Goal: Task Accomplishment & Management: Manage account settings

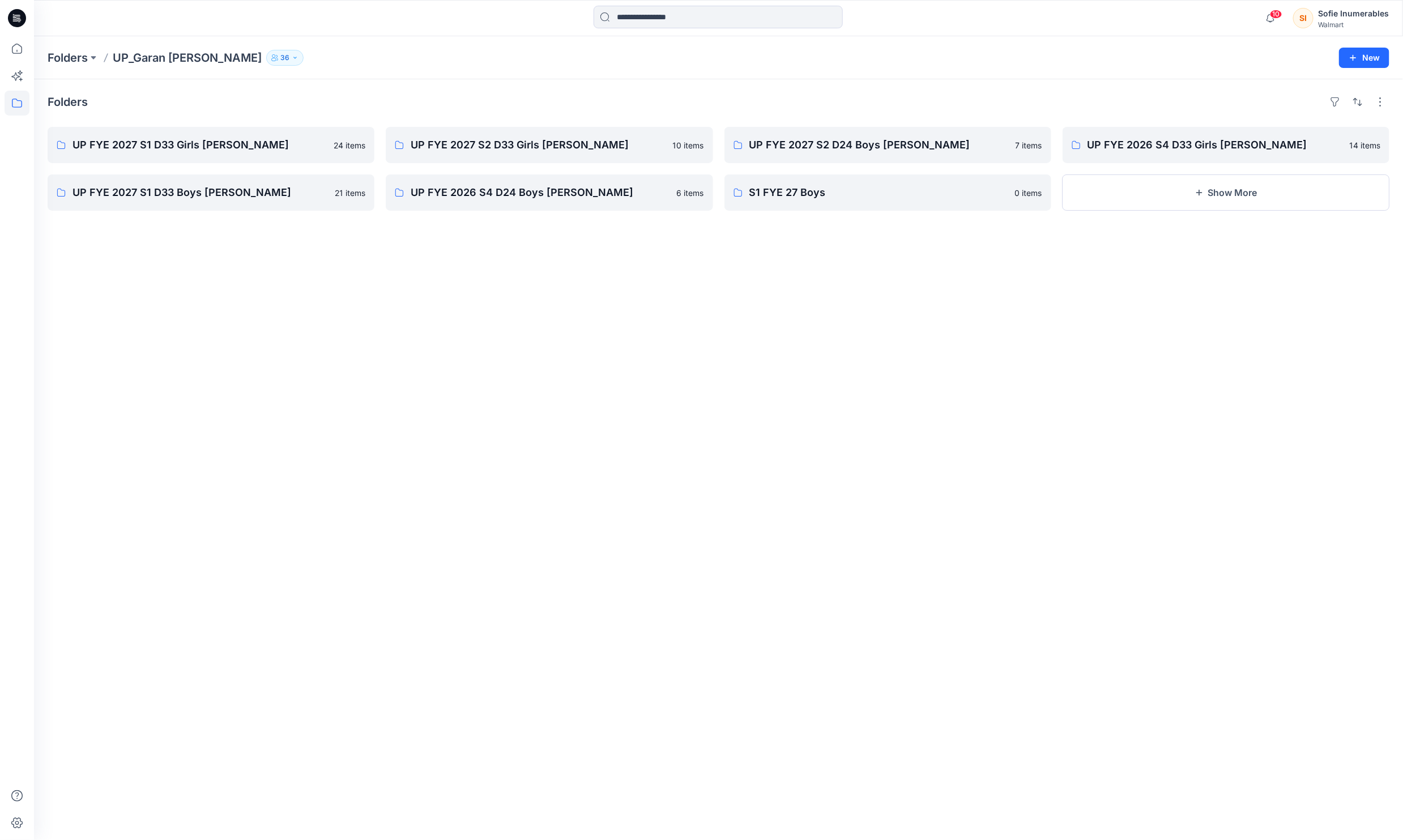
click at [1320, 18] on div "SI Sofie Inumerables Walmart" at bounding box center [1341, 17] width 96 height 23
click at [1254, 103] on p "Profile" at bounding box center [1250, 103] width 23 height 21
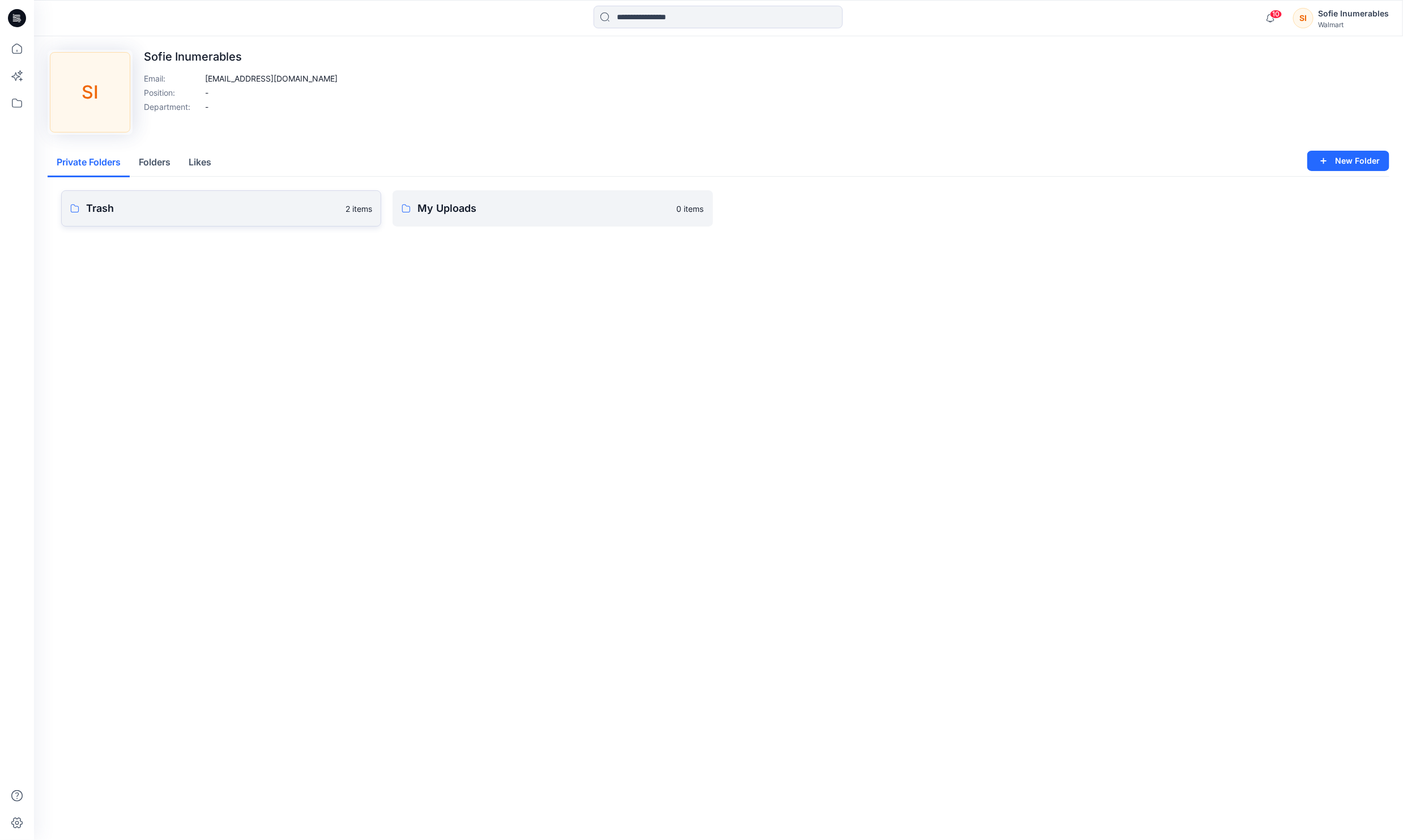
click at [173, 216] on p "Trash" at bounding box center [212, 208] width 253 height 16
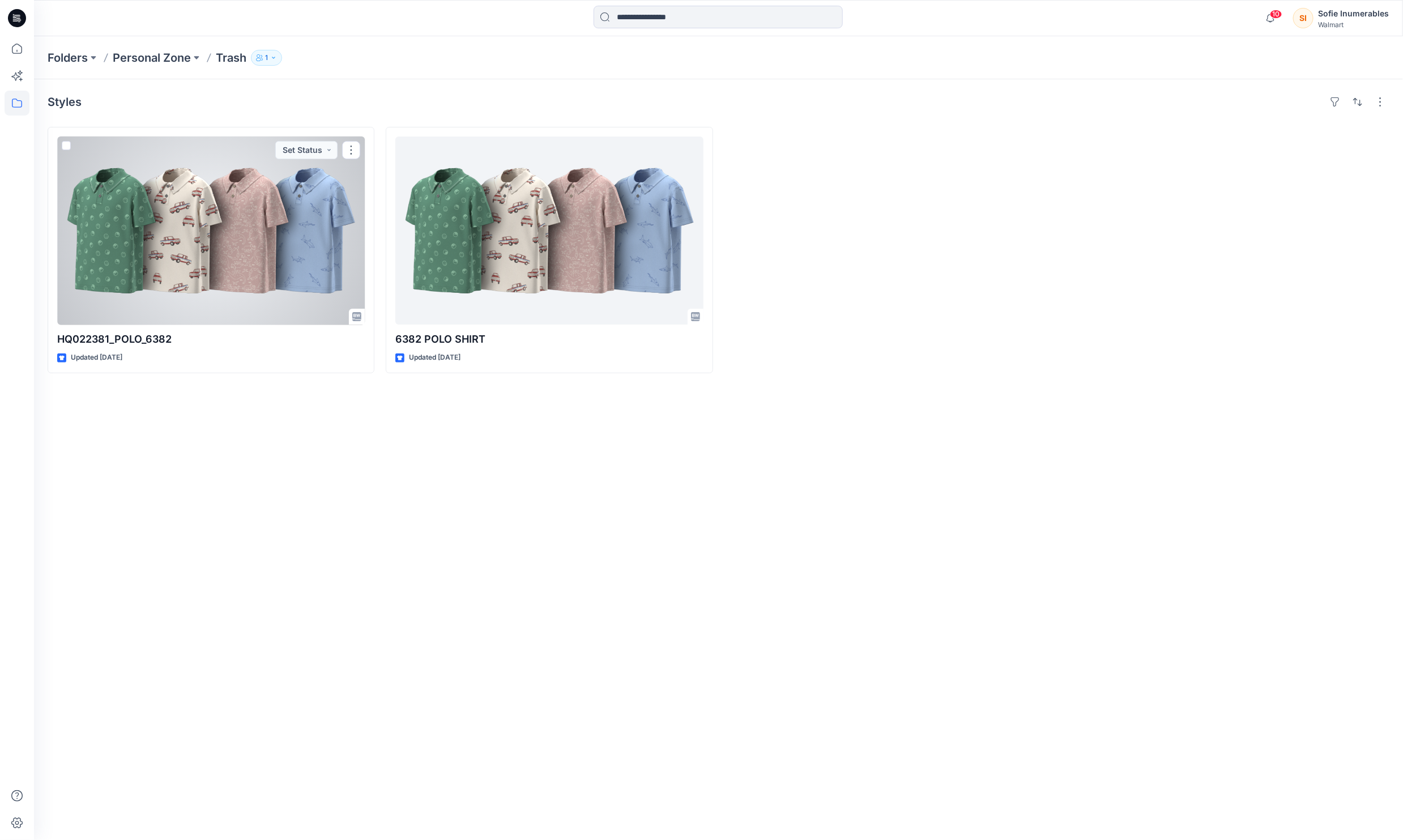
click at [282, 289] on div at bounding box center [211, 231] width 308 height 188
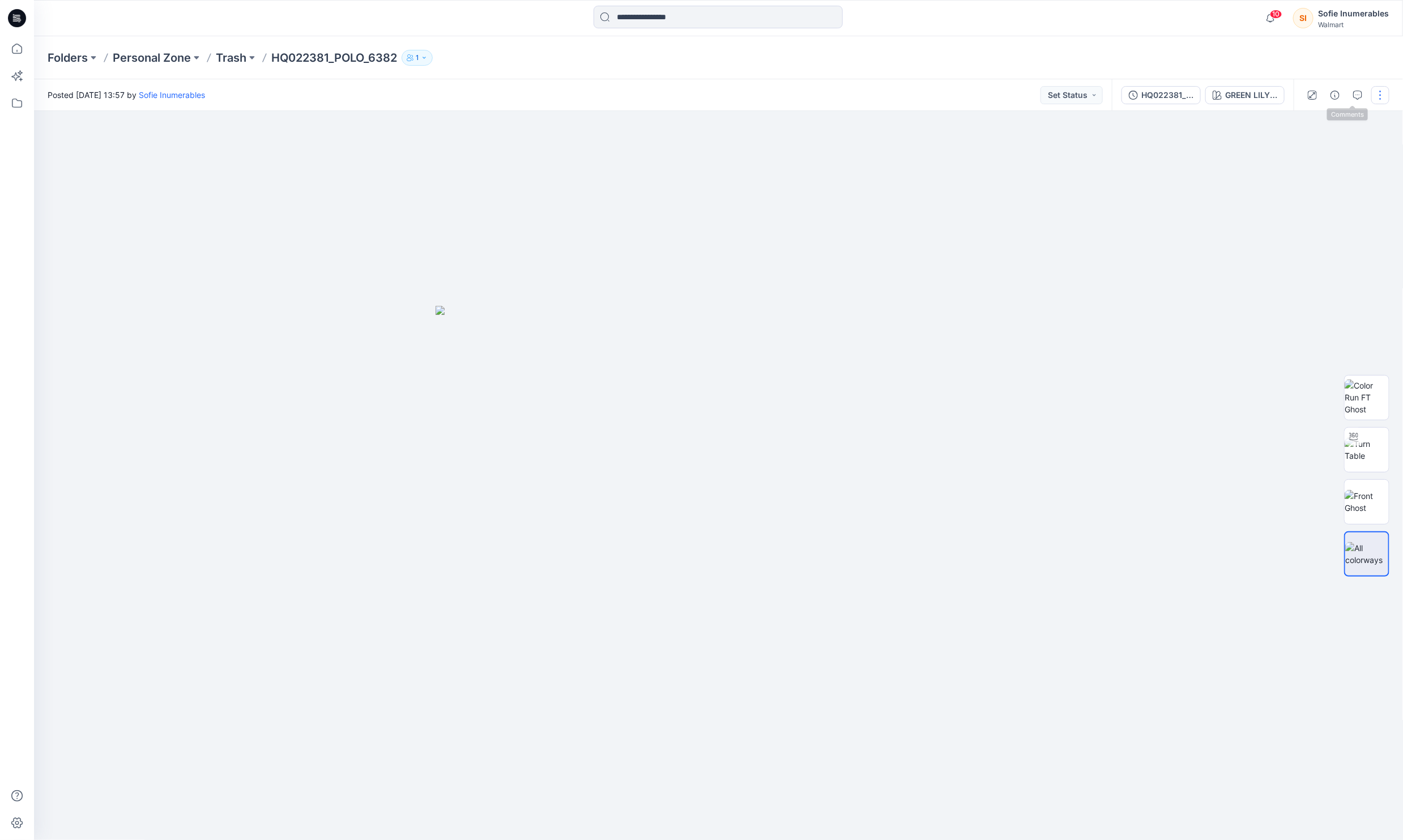
click at [1372, 92] on button "button" at bounding box center [1381, 96] width 18 height 18
click at [1313, 159] on p "Edit" at bounding box center [1305, 153] width 14 height 12
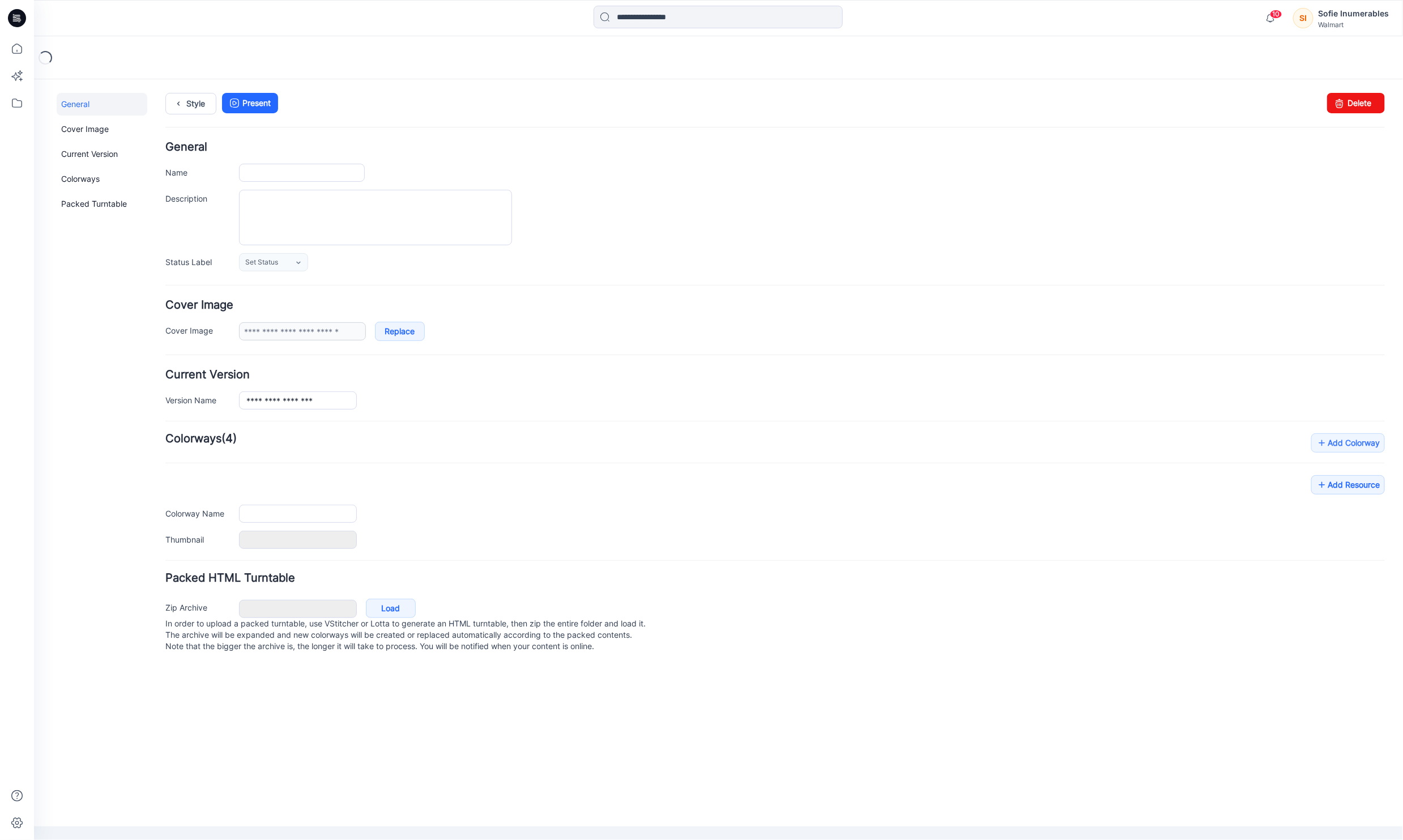
type input "**********"
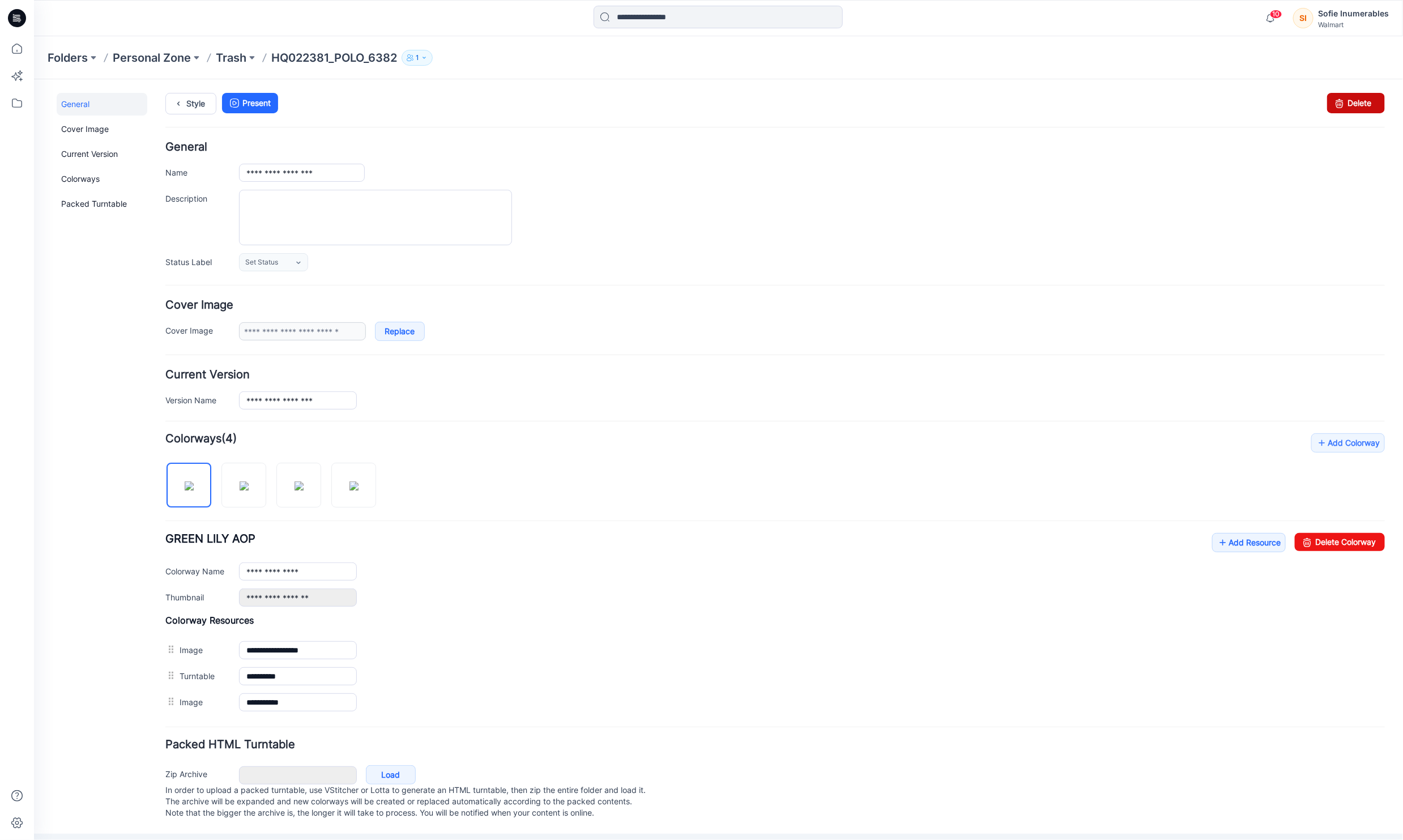
click at [1362, 109] on link "Delete" at bounding box center [1355, 102] width 58 height 20
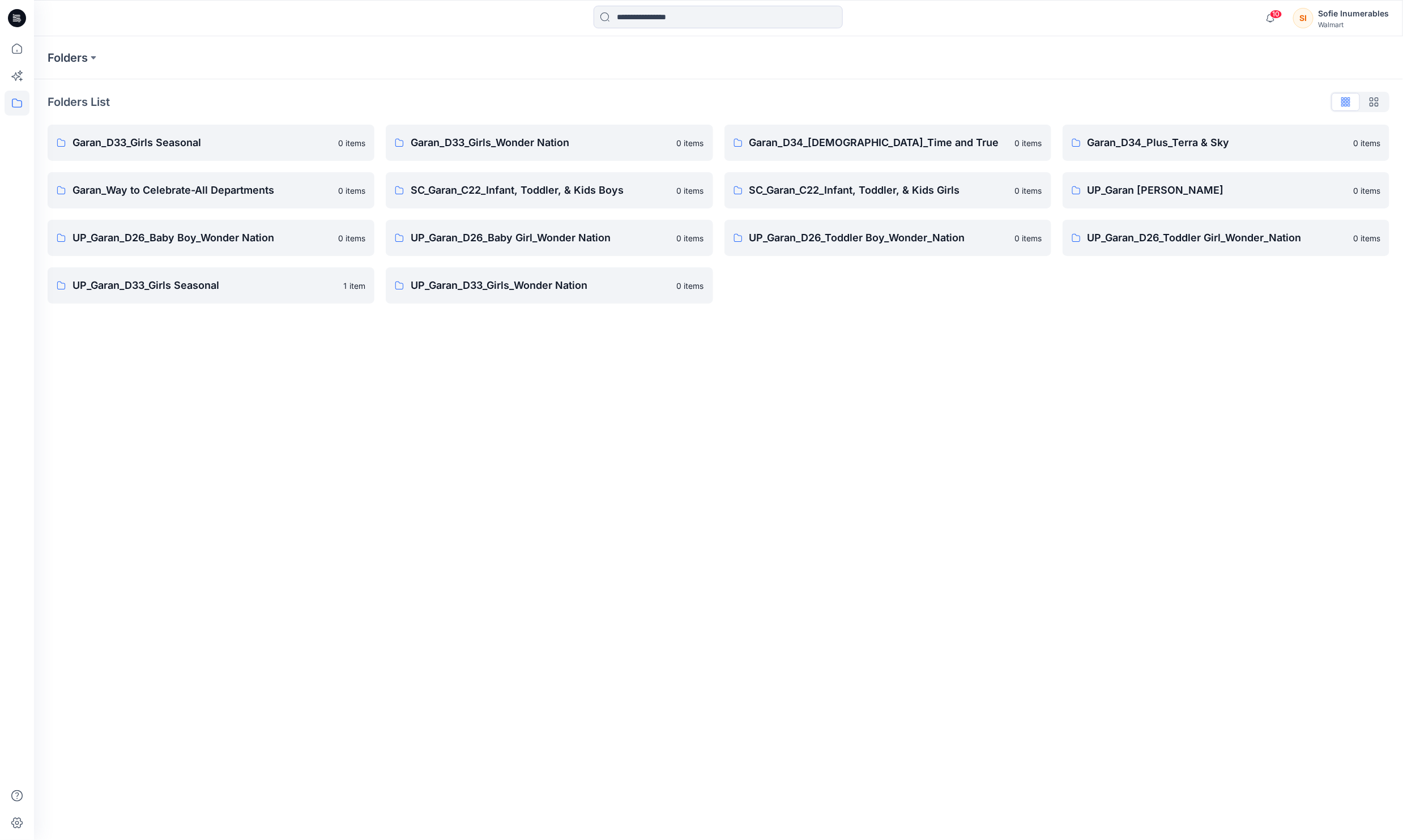
click at [1376, 12] on div "Sofie Inumerables" at bounding box center [1353, 13] width 71 height 14
click at [1276, 109] on div "Profile" at bounding box center [1305, 103] width 165 height 21
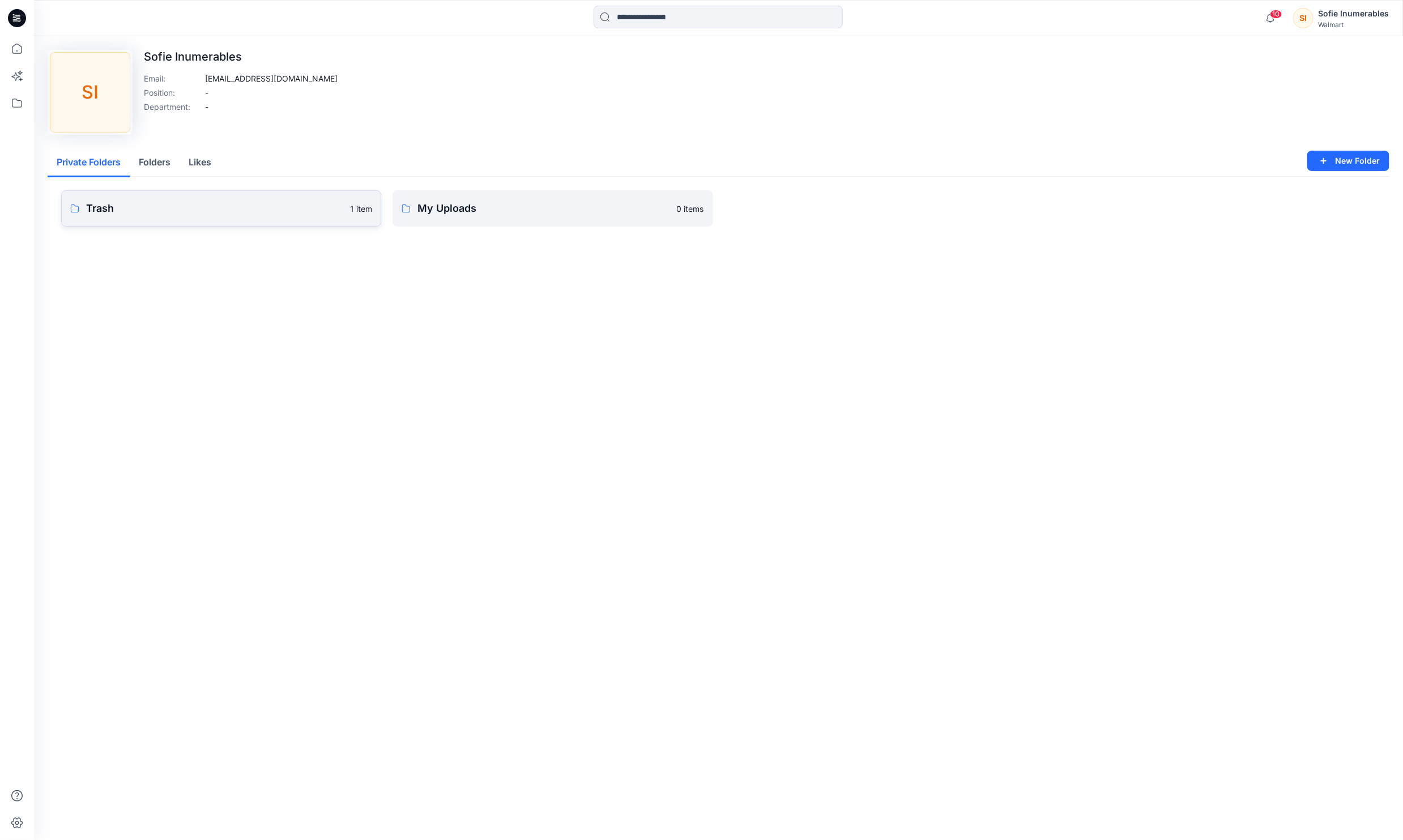
click at [230, 216] on p "Trash" at bounding box center [215, 208] width 257 height 16
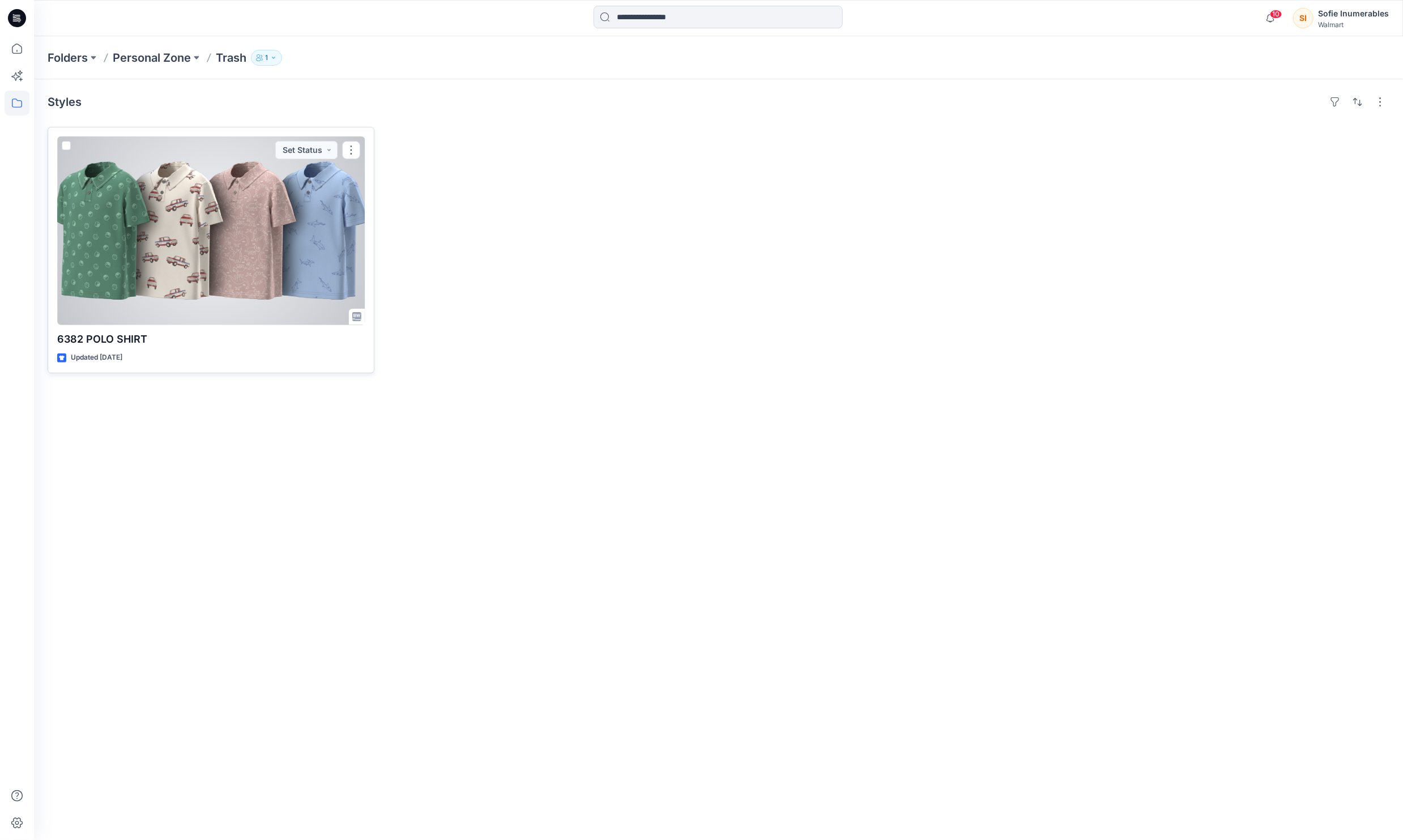
click at [257, 249] on div at bounding box center [211, 231] width 308 height 188
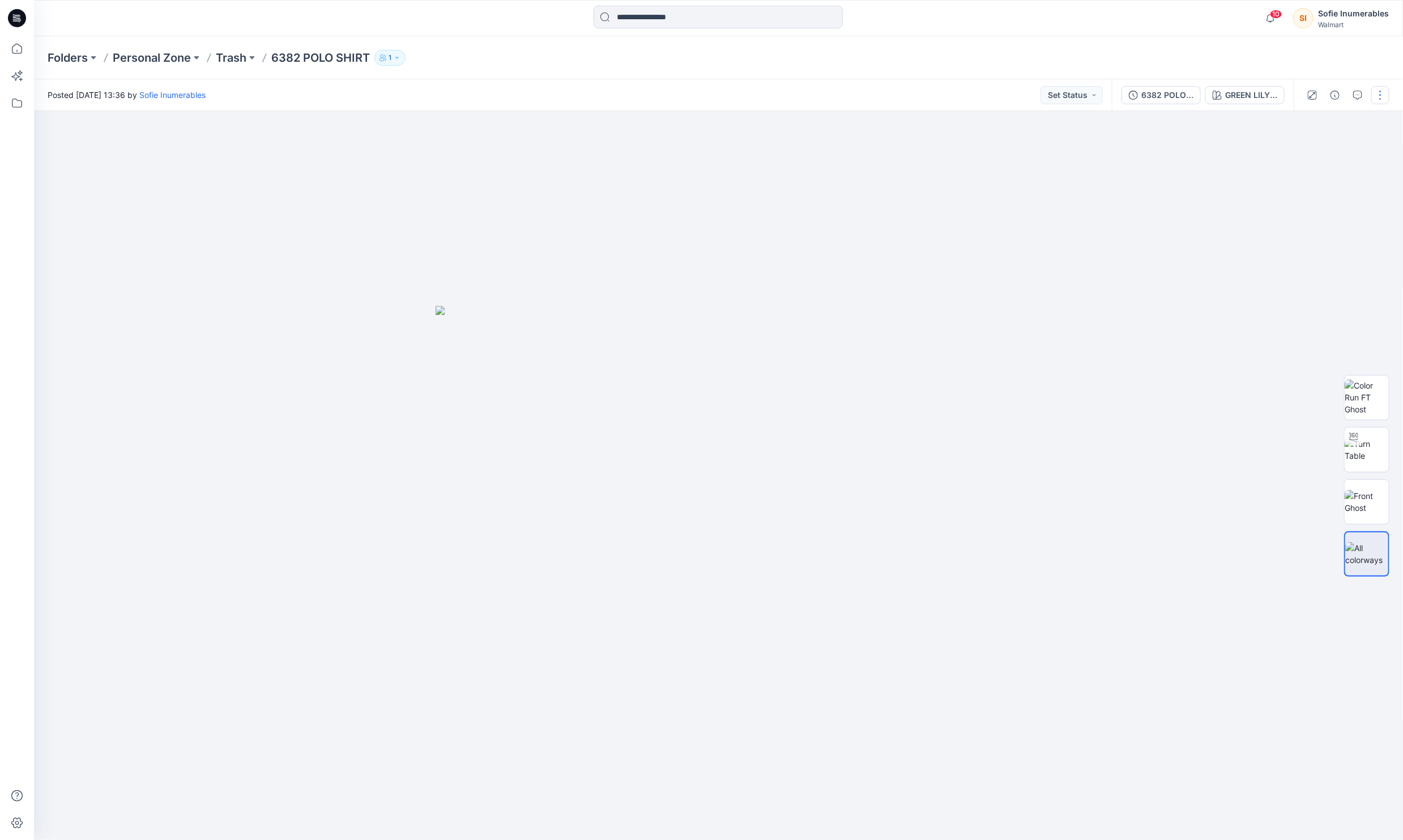
click at [1372, 96] on button "button" at bounding box center [1381, 96] width 18 height 18
click at [1311, 159] on p "Edit" at bounding box center [1305, 153] width 14 height 12
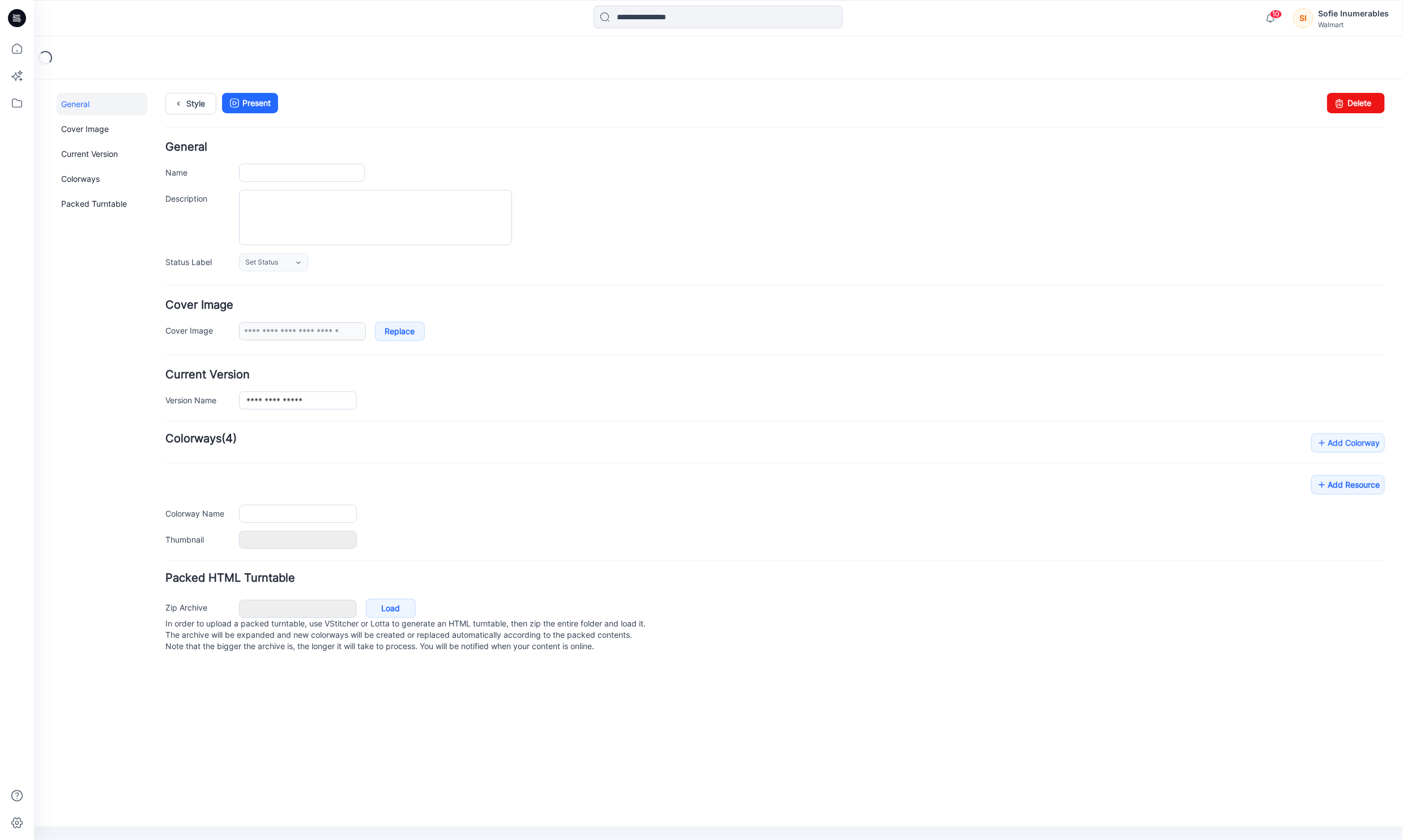
type input "**********"
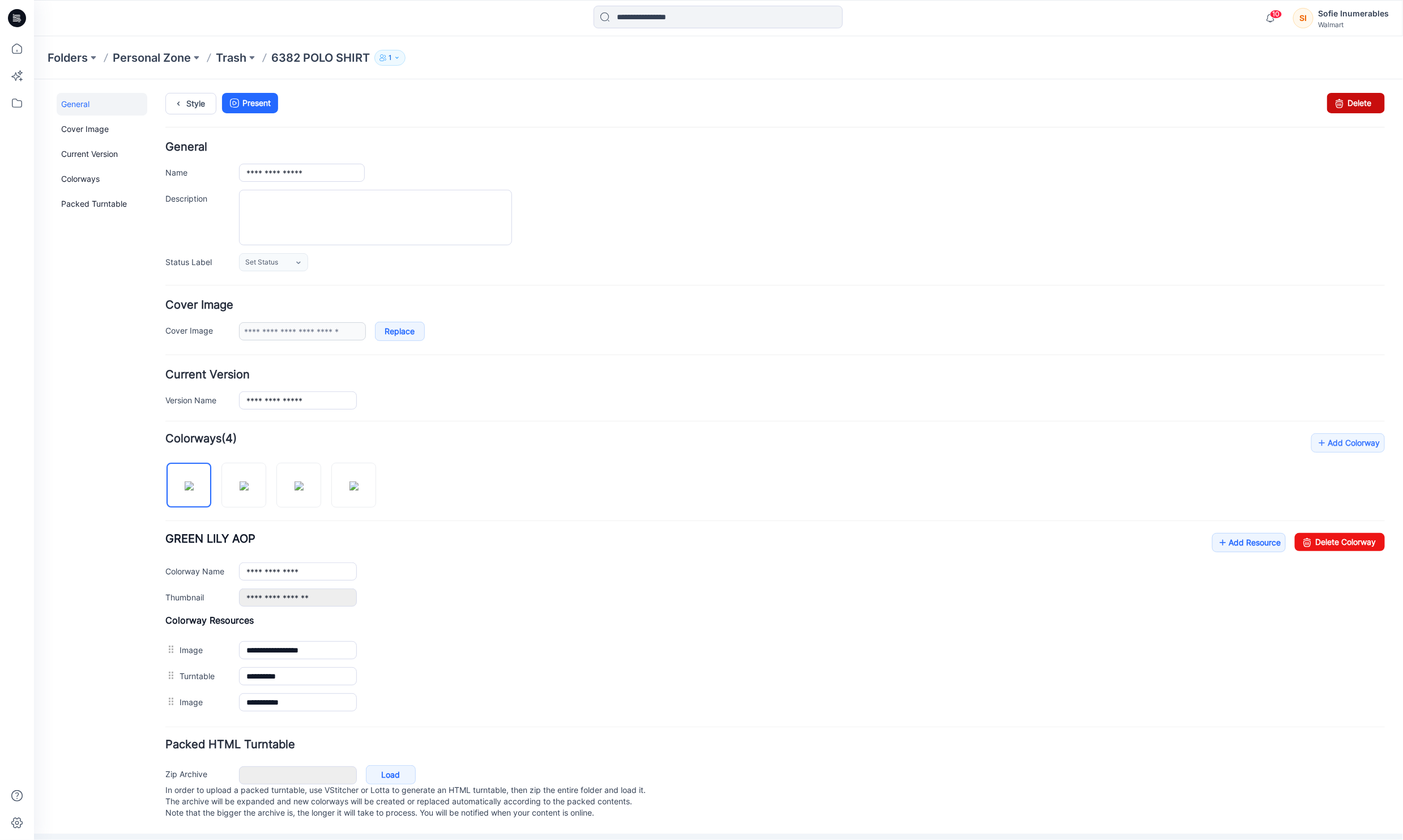
click at [1380, 103] on link "Delete" at bounding box center [1355, 102] width 58 height 20
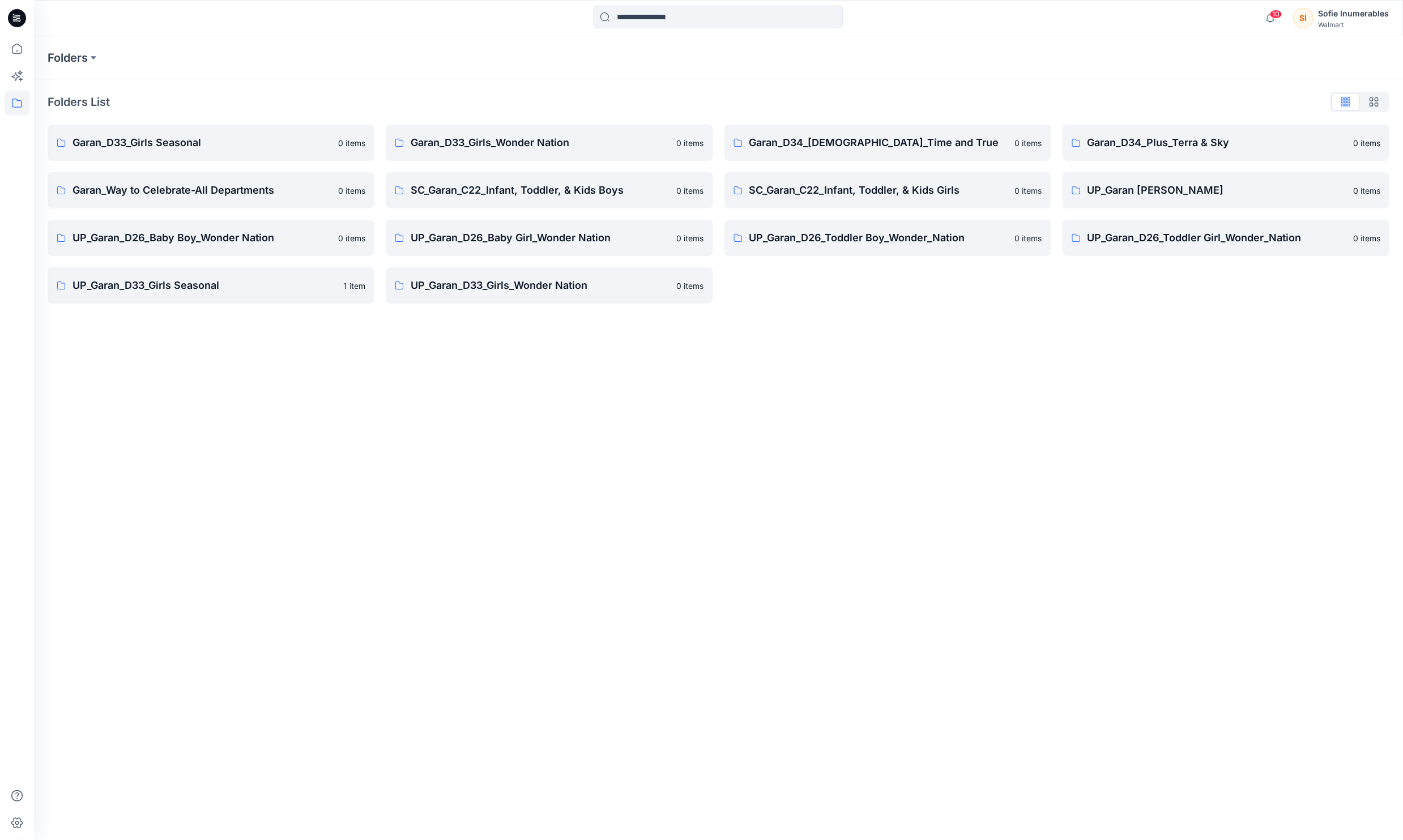
click at [1333, 20] on div "Walmart" at bounding box center [1353, 24] width 71 height 8
click at [1284, 98] on div "Profile" at bounding box center [1305, 103] width 165 height 21
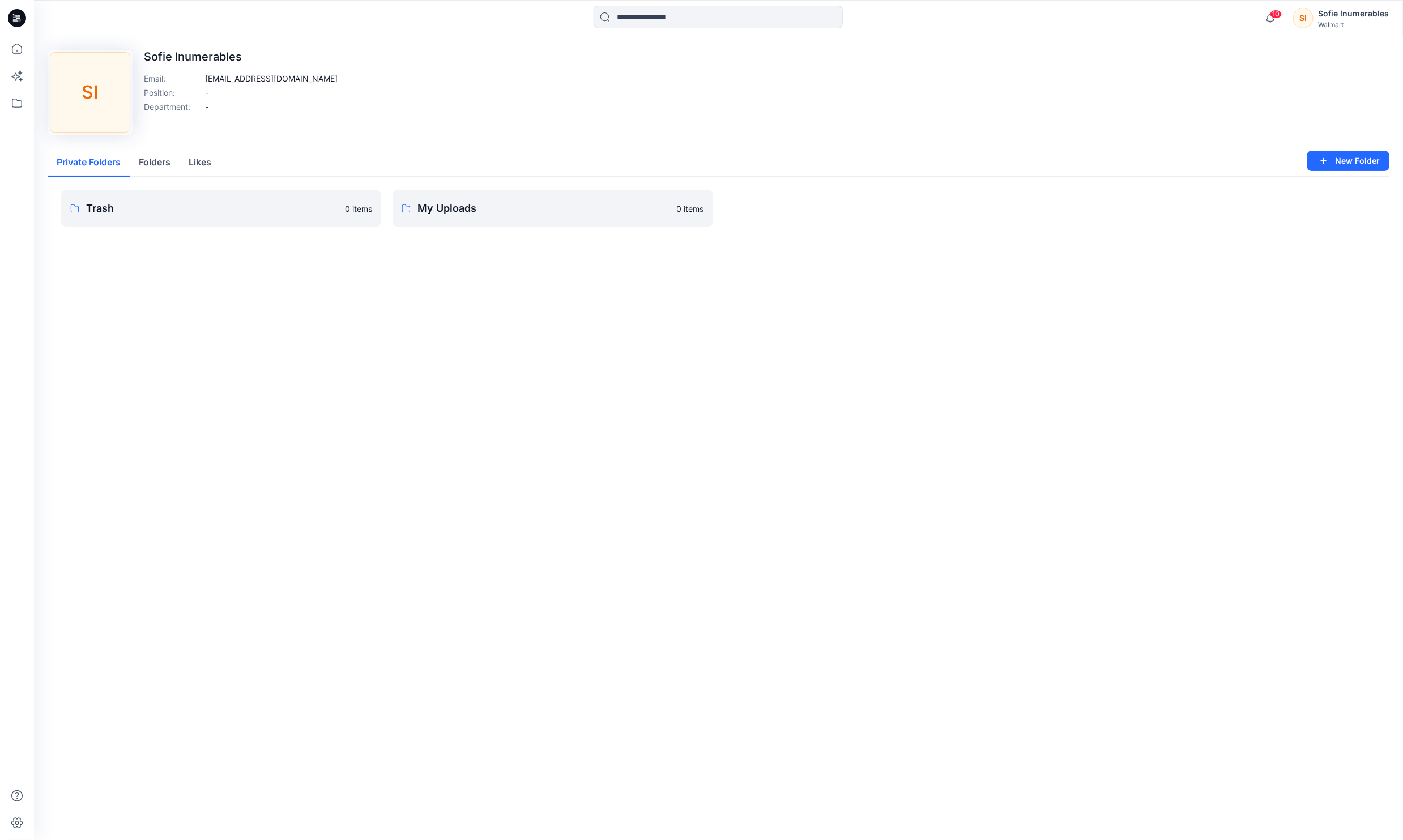
click at [177, 177] on button "Folders" at bounding box center [154, 162] width 50 height 28
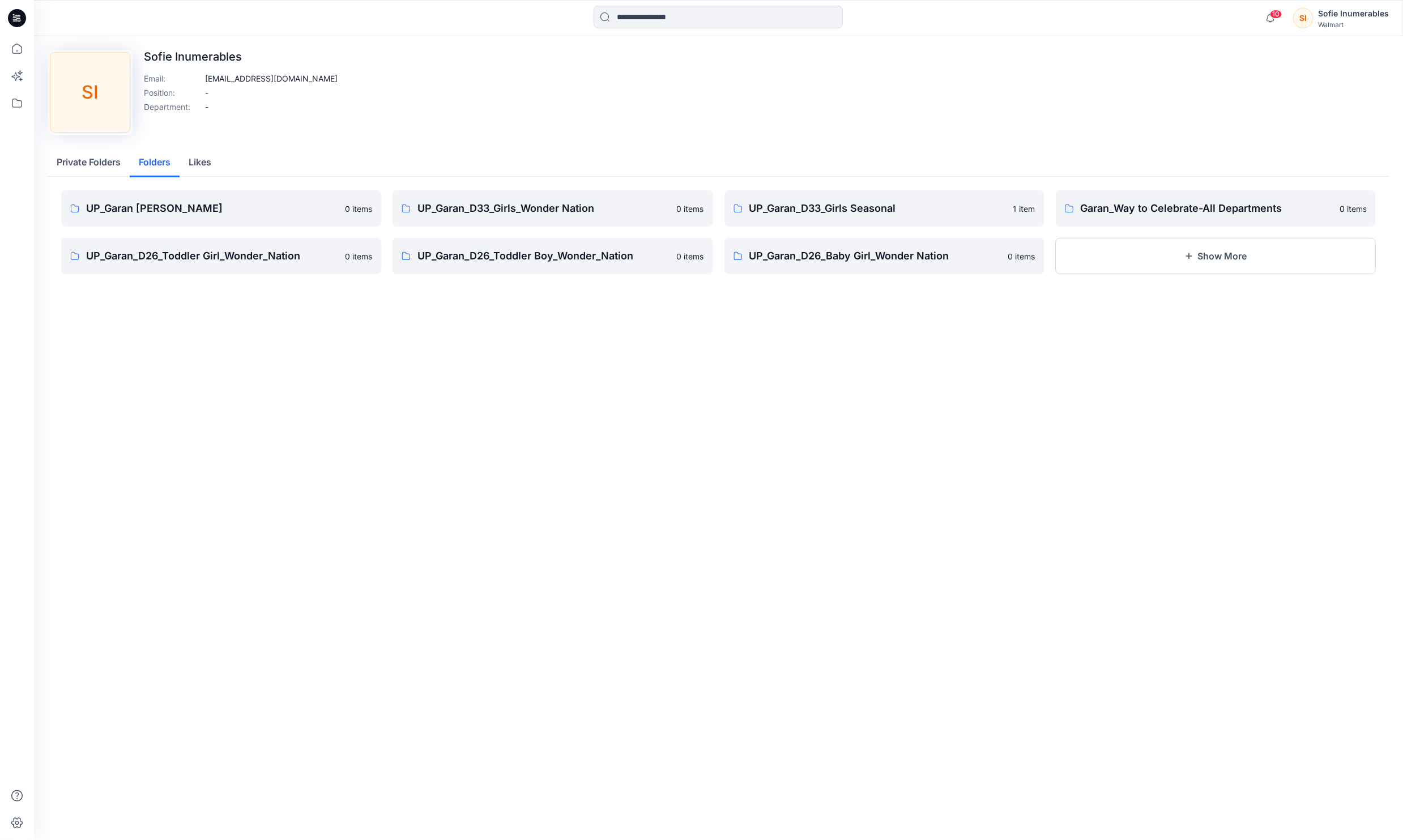
click at [215, 177] on button "Likes" at bounding box center [200, 162] width 40 height 28
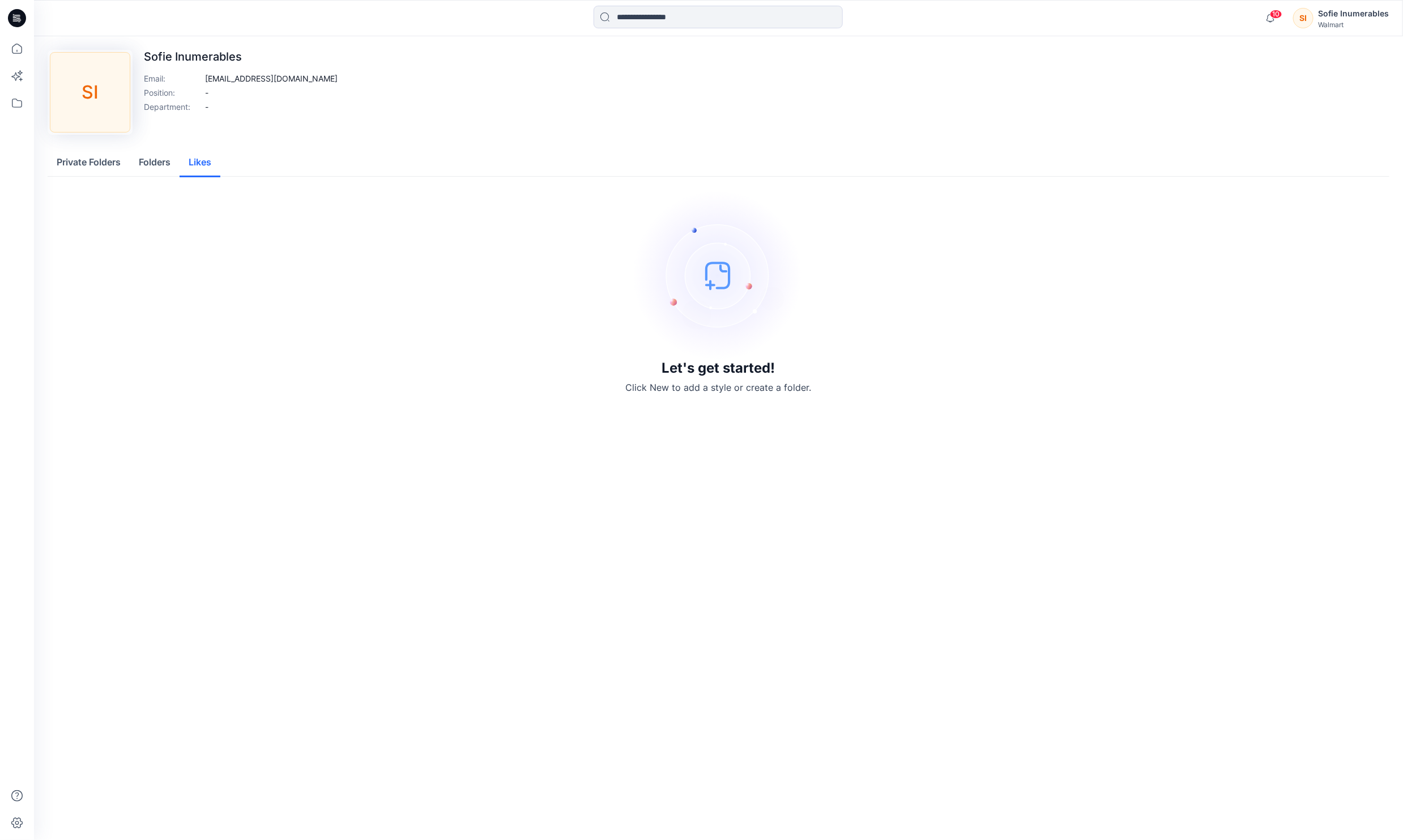
click at [86, 177] on button "Private Folders" at bounding box center [88, 162] width 82 height 28
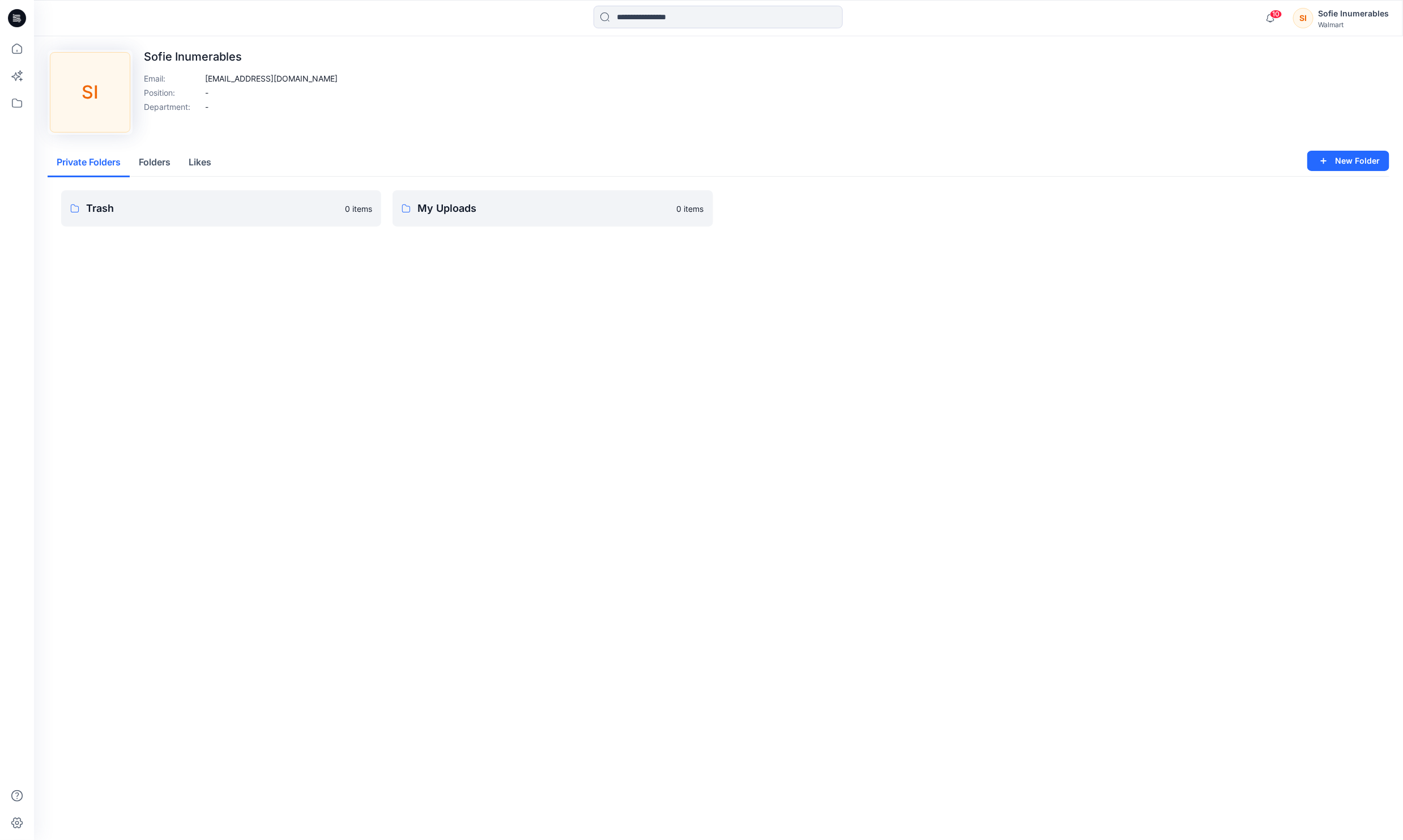
click at [1336, 14] on div "Sofie Inumerables" at bounding box center [1353, 13] width 71 height 14
click at [1270, 153] on p "Organization Settings" at bounding box center [1280, 151] width 81 height 21
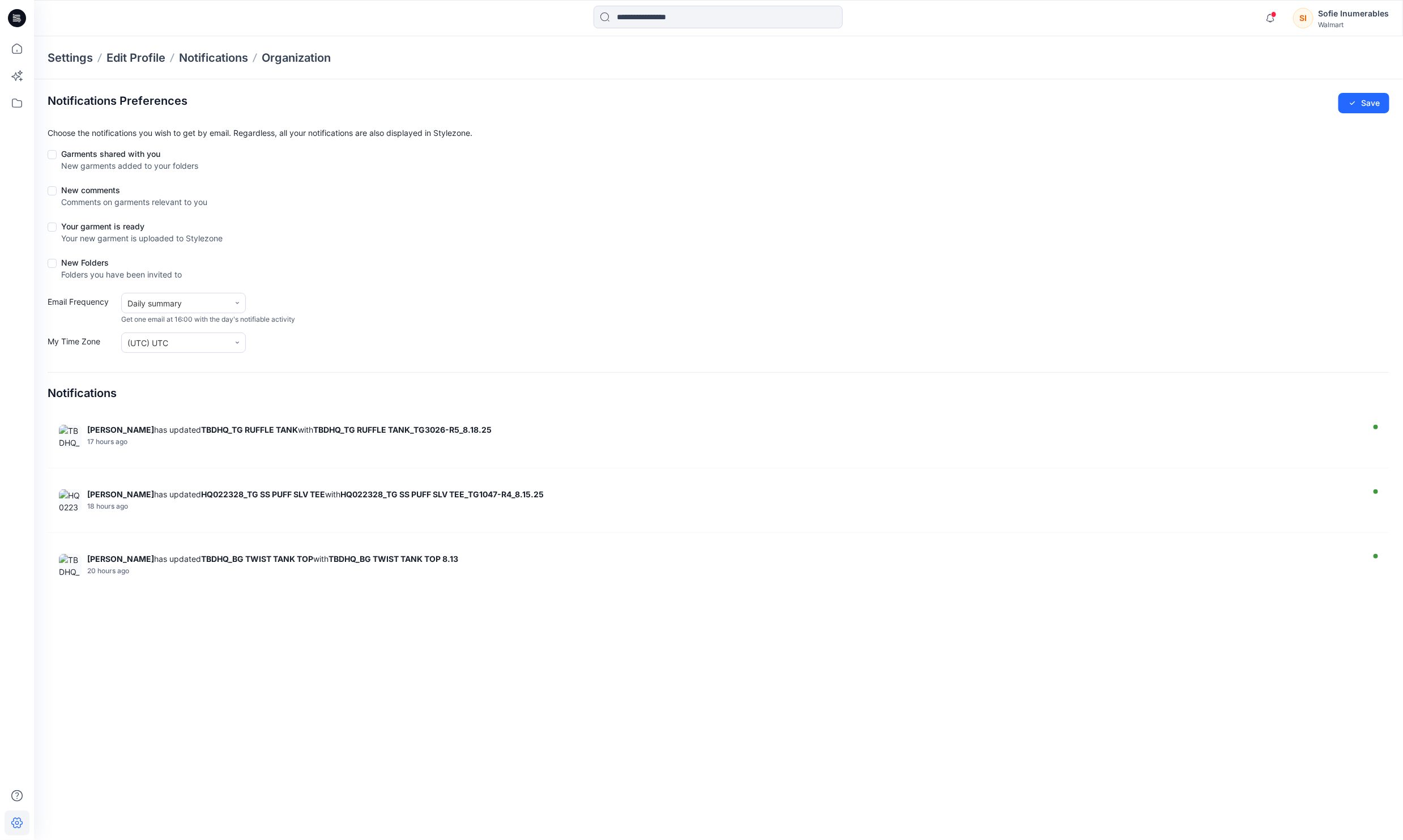
click at [1346, 28] on div "Walmart" at bounding box center [1353, 24] width 71 height 8
click at [1280, 121] on p "Profile Settings" at bounding box center [1267, 127] width 56 height 21
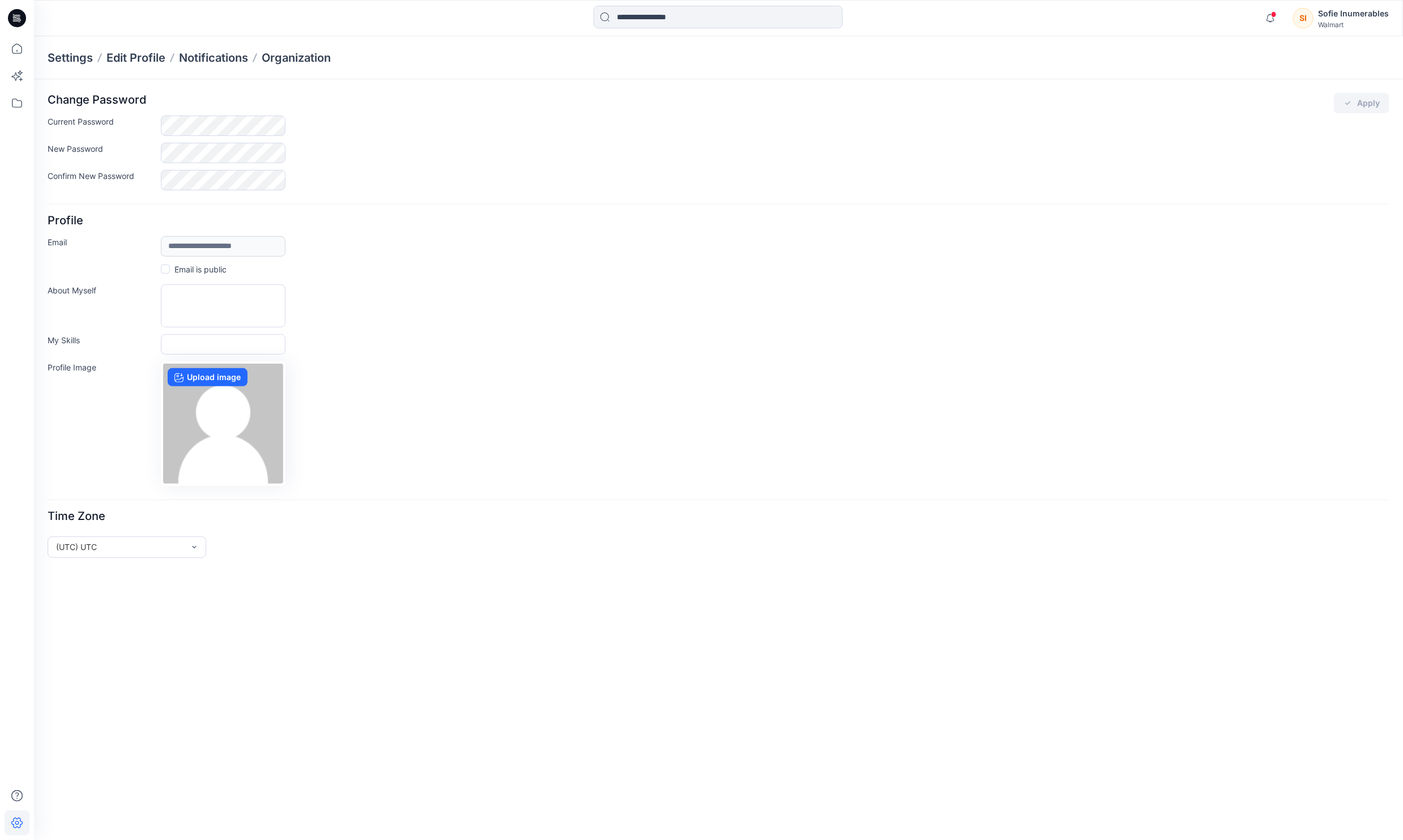
drag, startPoint x: 1341, startPoint y: 24, endPoint x: 1333, endPoint y: 33, distance: 12.0
click at [1341, 24] on div "Walmart" at bounding box center [1353, 24] width 71 height 8
click at [1261, 106] on p "Profile" at bounding box center [1250, 103] width 23 height 21
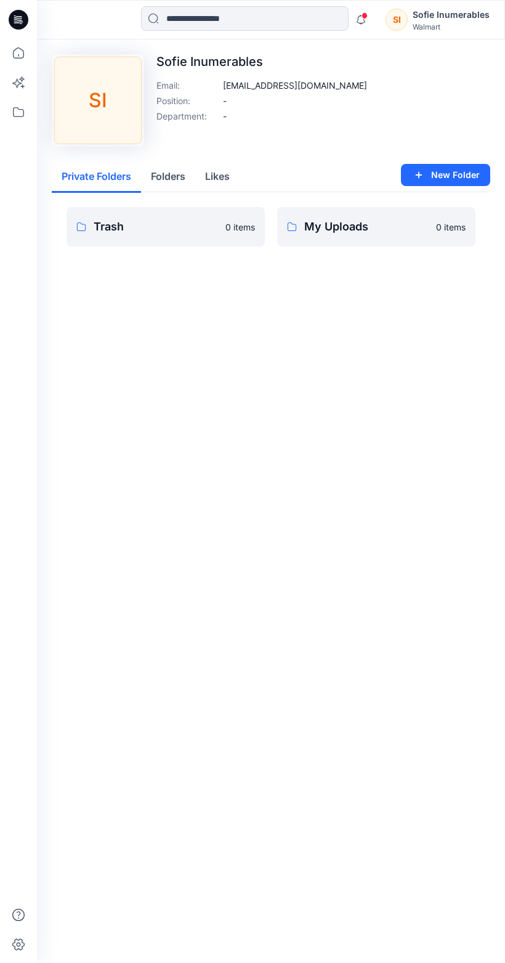
click at [170, 193] on button "Folders" at bounding box center [168, 176] width 54 height 31
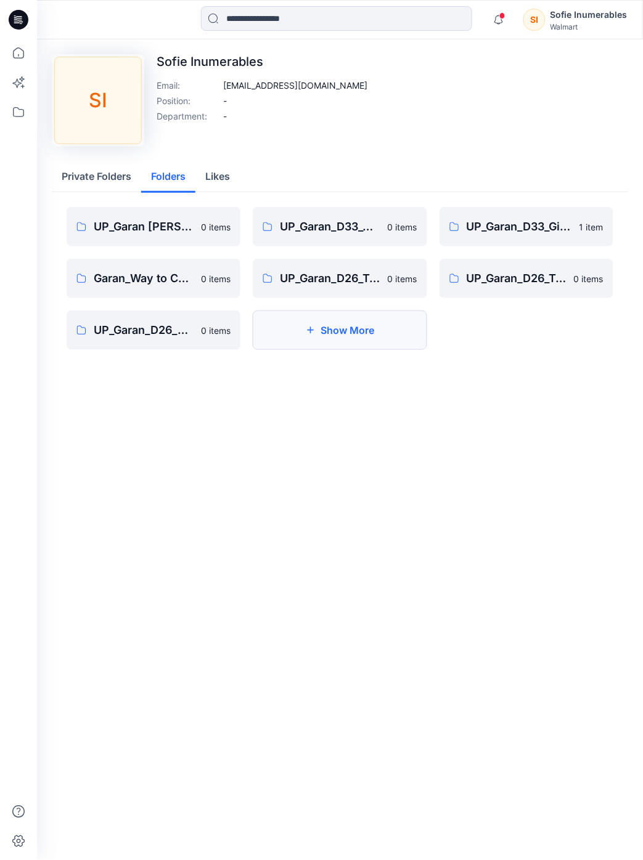
click at [362, 350] on button "Show More" at bounding box center [340, 330] width 174 height 39
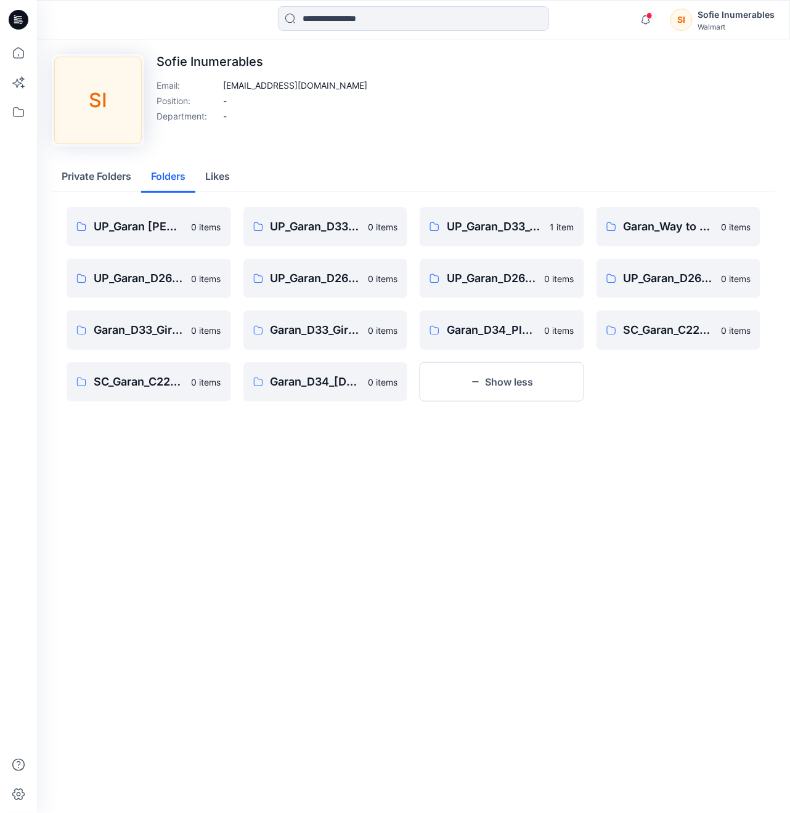
click at [730, 14] on div "Sofie Inumerables" at bounding box center [736, 14] width 77 height 15
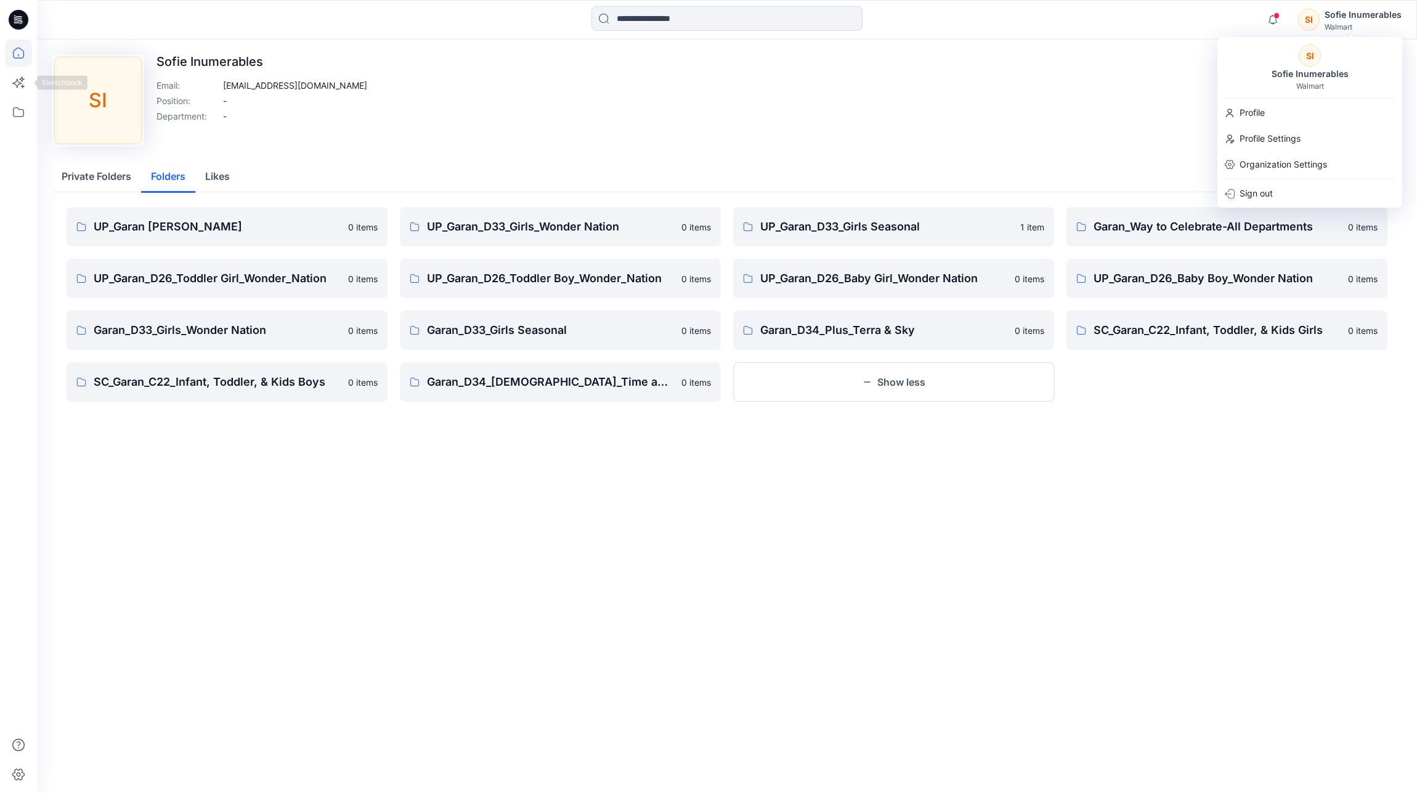
click at [21, 48] on icon at bounding box center [18, 52] width 27 height 27
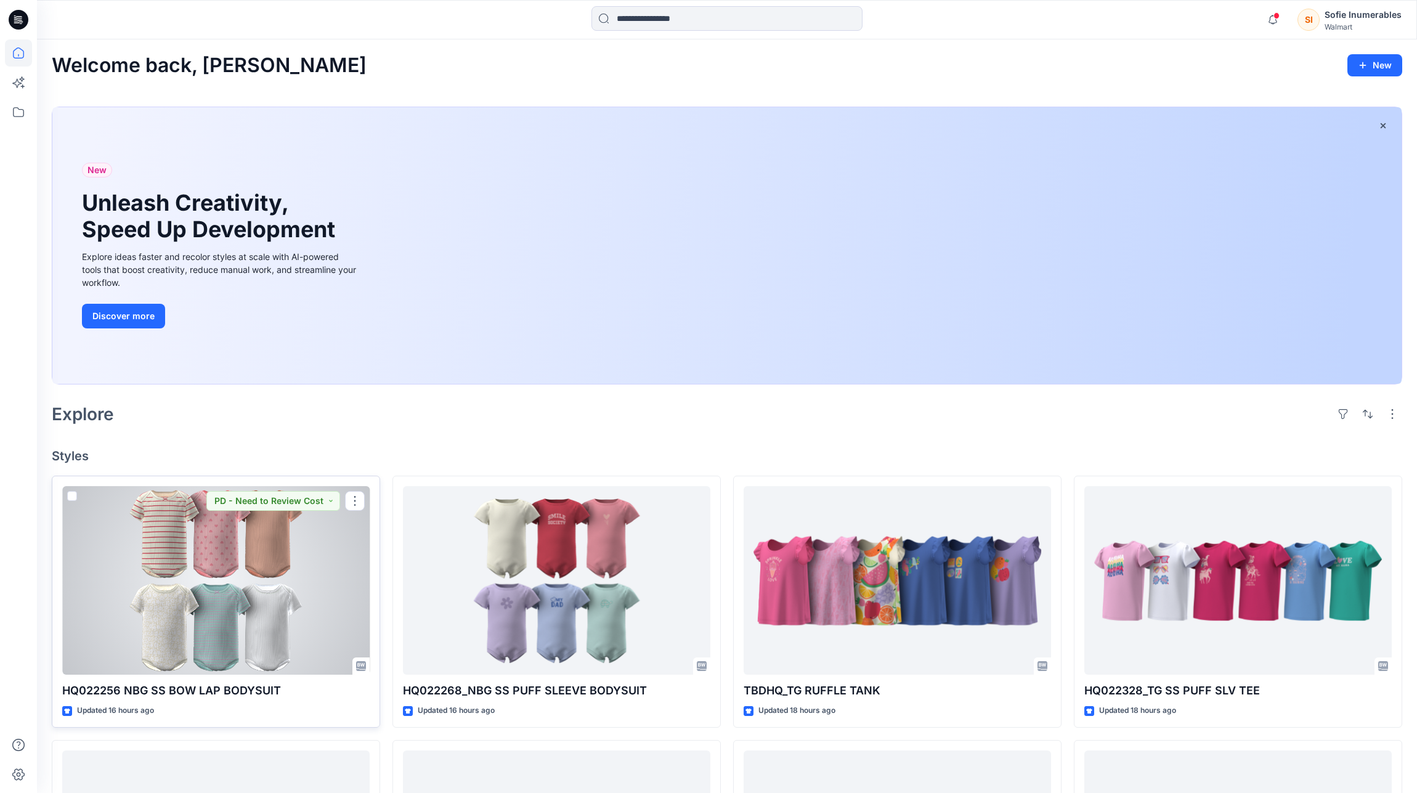
click at [222, 591] on div at bounding box center [215, 580] width 307 height 189
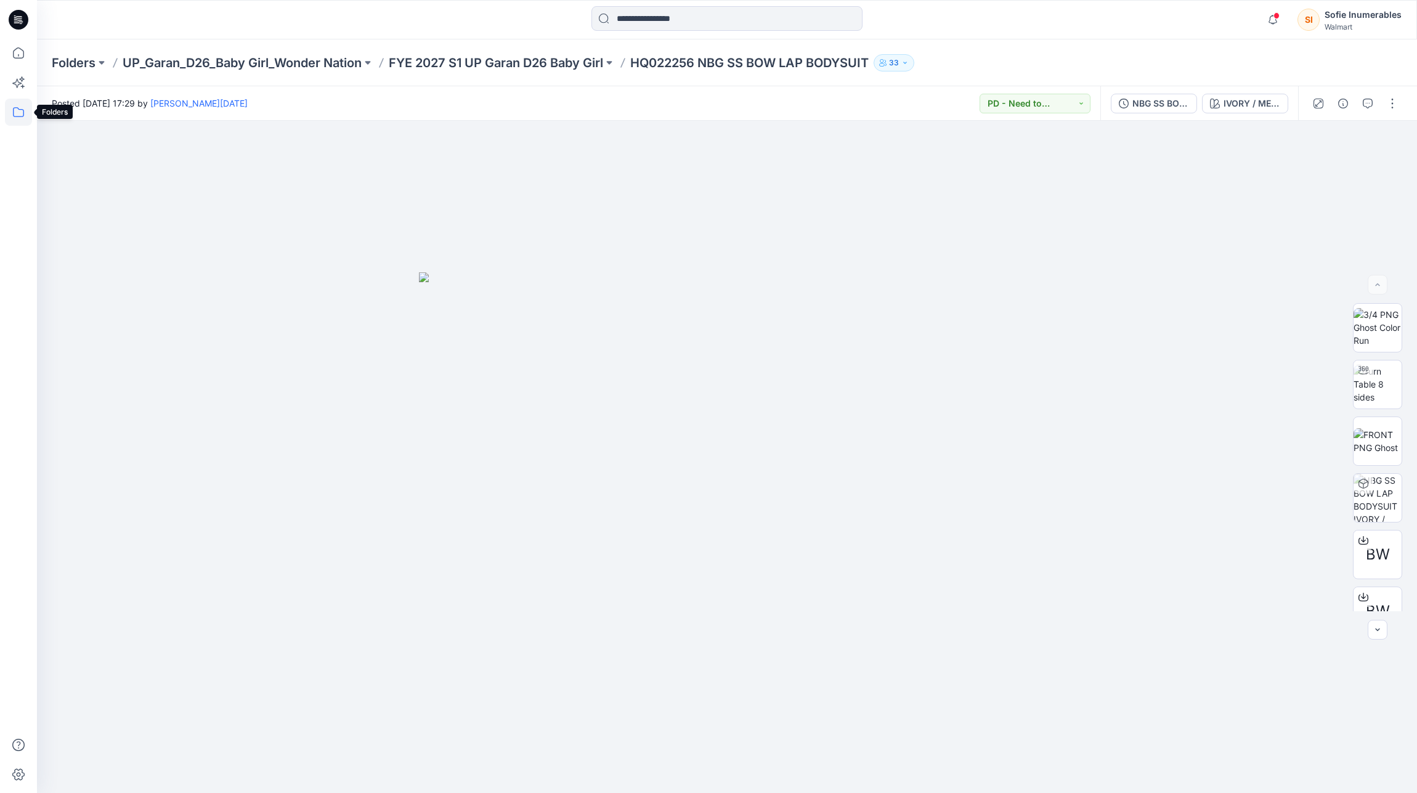
click at [17, 109] on icon at bounding box center [18, 112] width 27 height 27
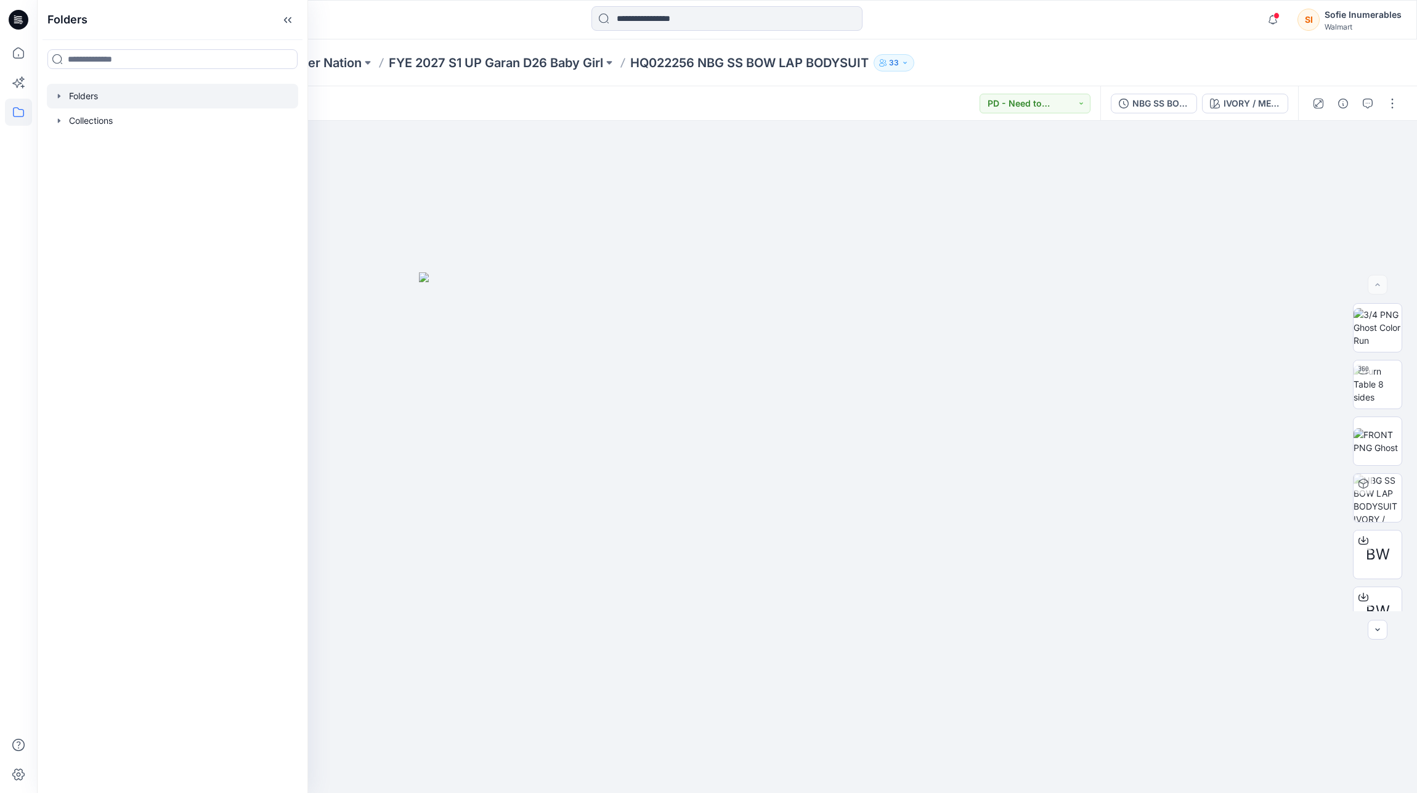
click at [98, 104] on div at bounding box center [172, 96] width 251 height 25
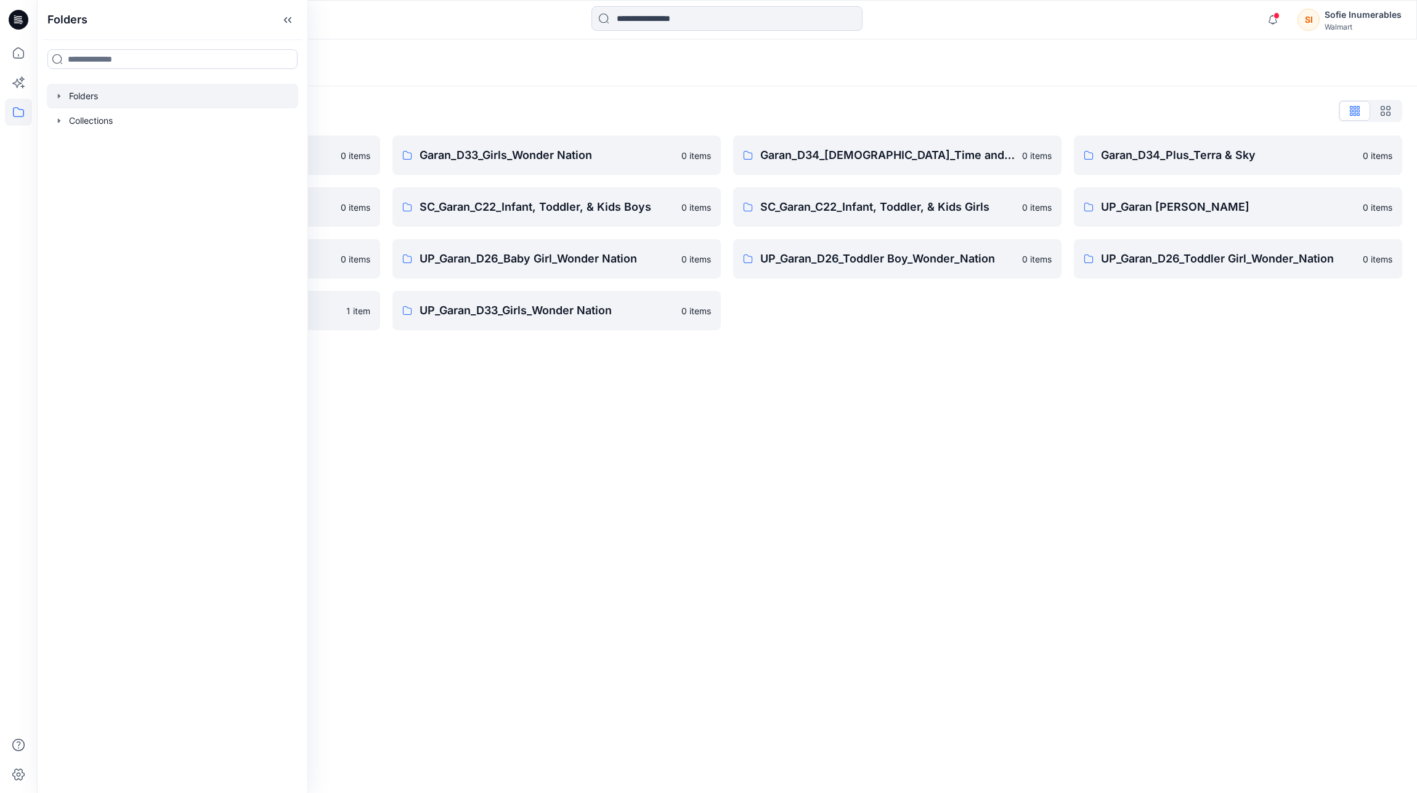
click at [60, 101] on icon "button" at bounding box center [59, 96] width 10 height 10
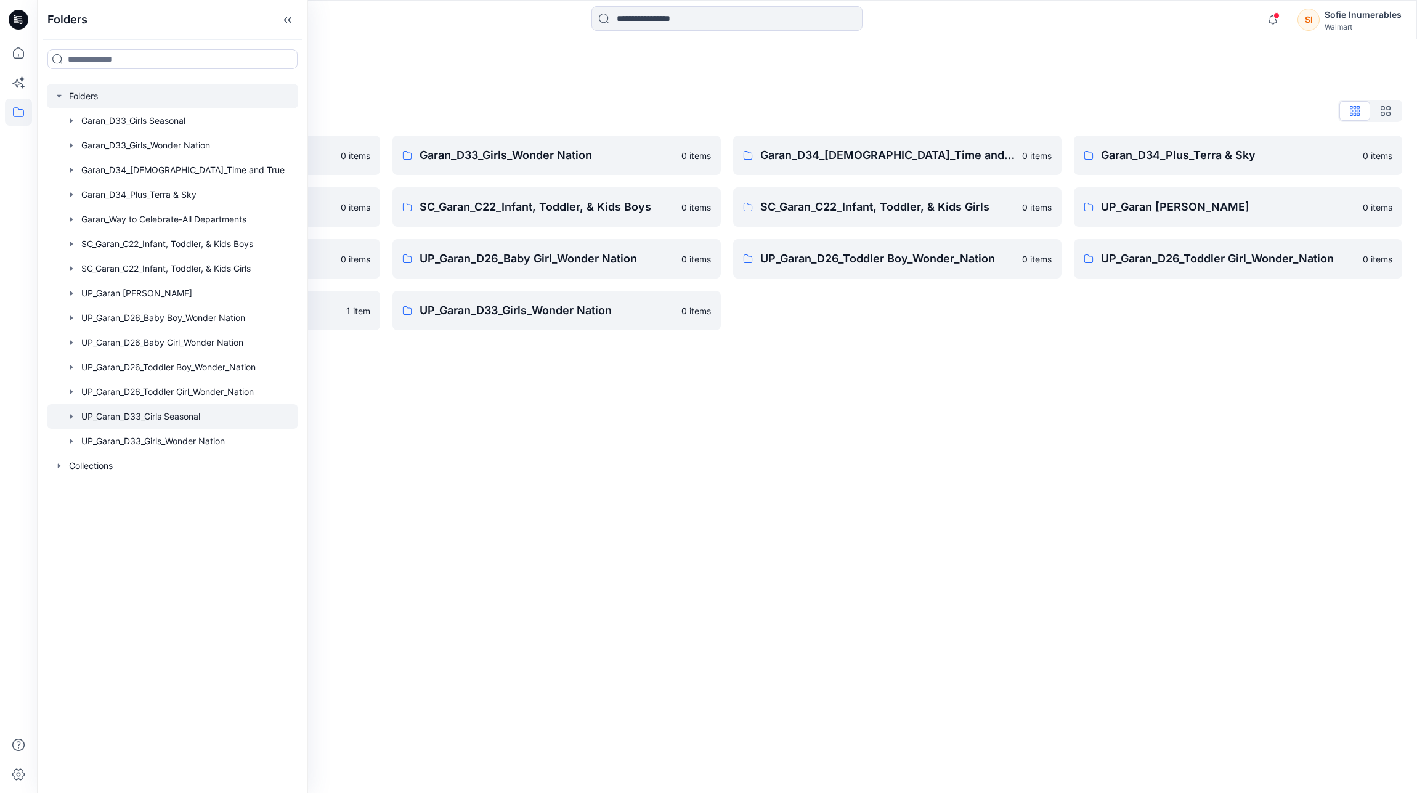
click at [112, 429] on div at bounding box center [172, 416] width 251 height 25
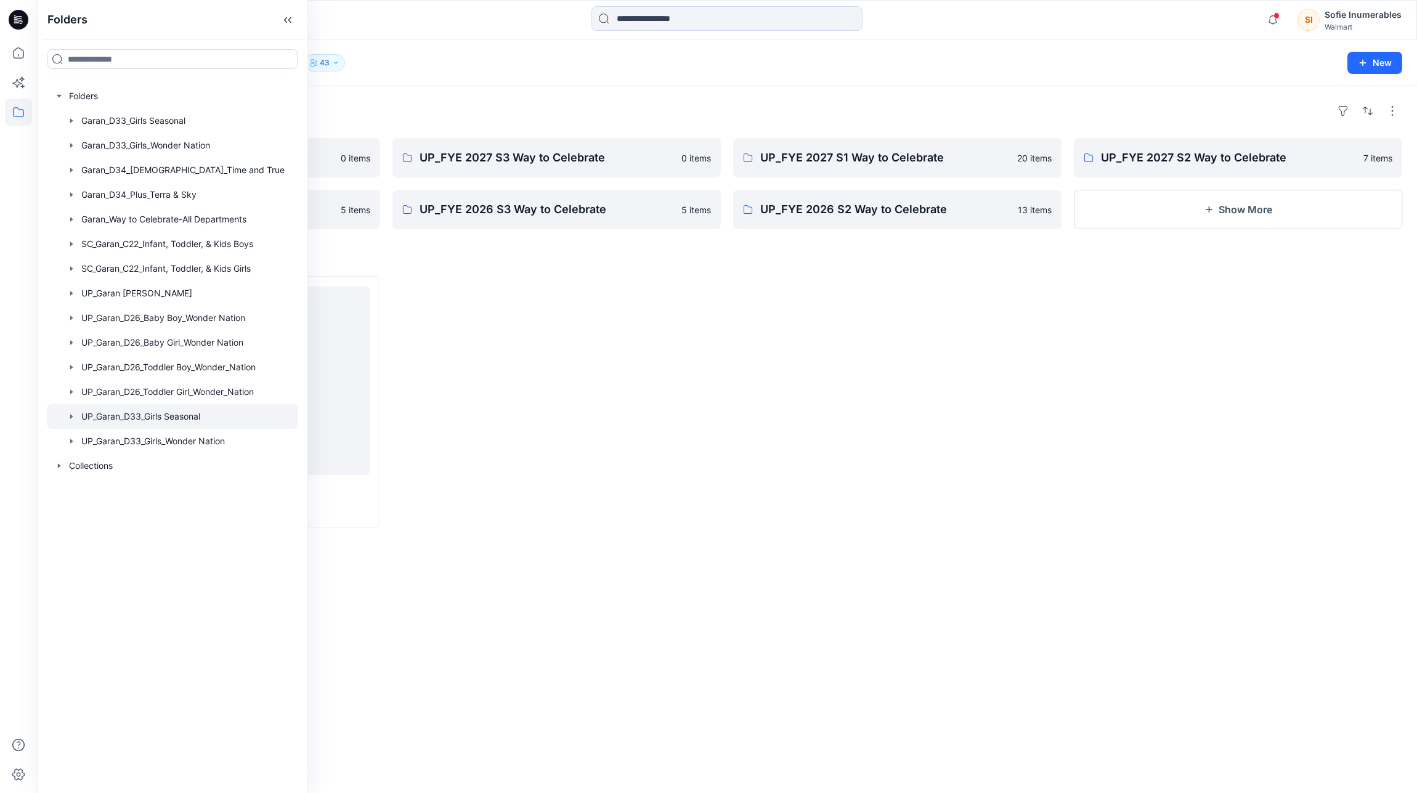
click at [554, 329] on div at bounding box center [557, 401] width 328 height 251
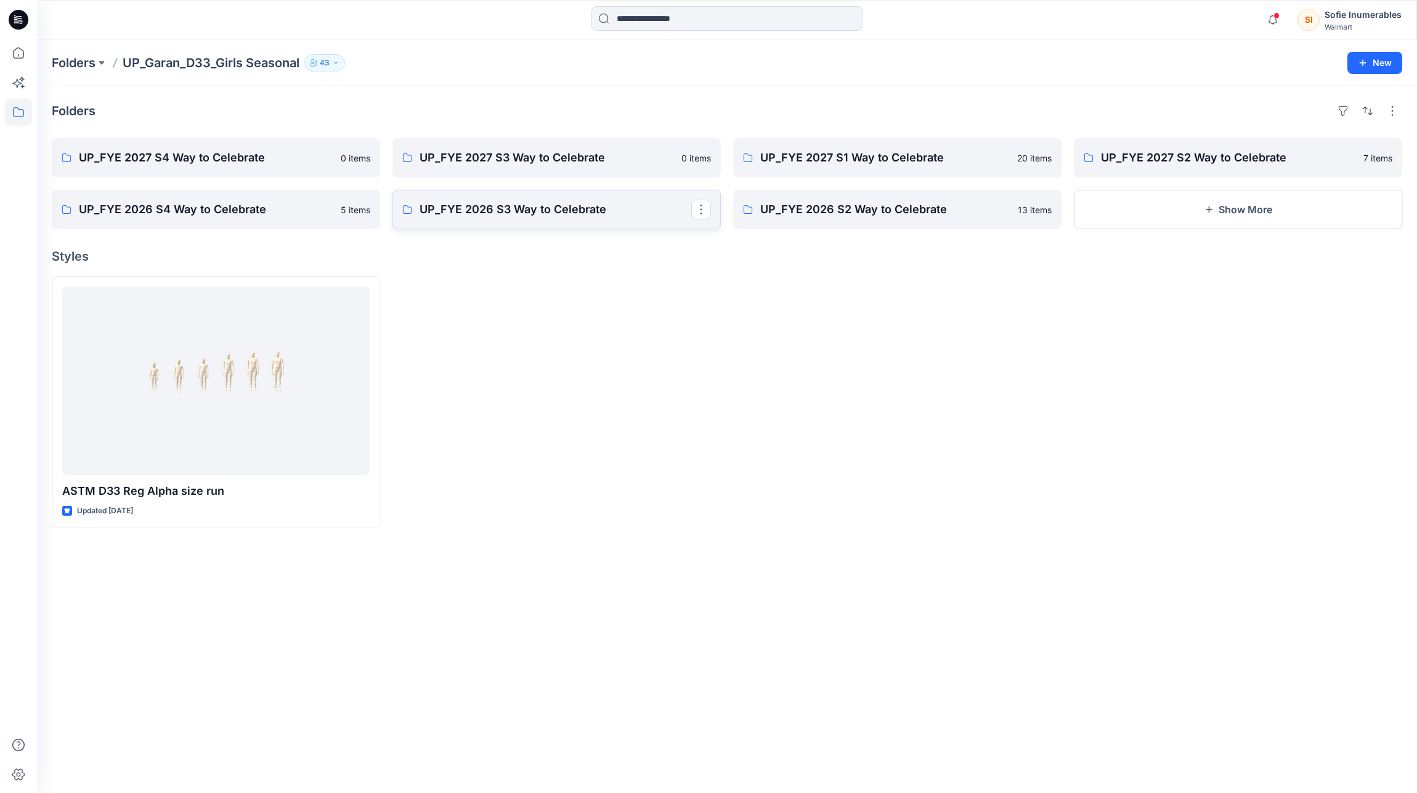
click at [606, 218] on p "UP_FYE 2026 S3 Way to Celebrate" at bounding box center [556, 209] width 272 height 17
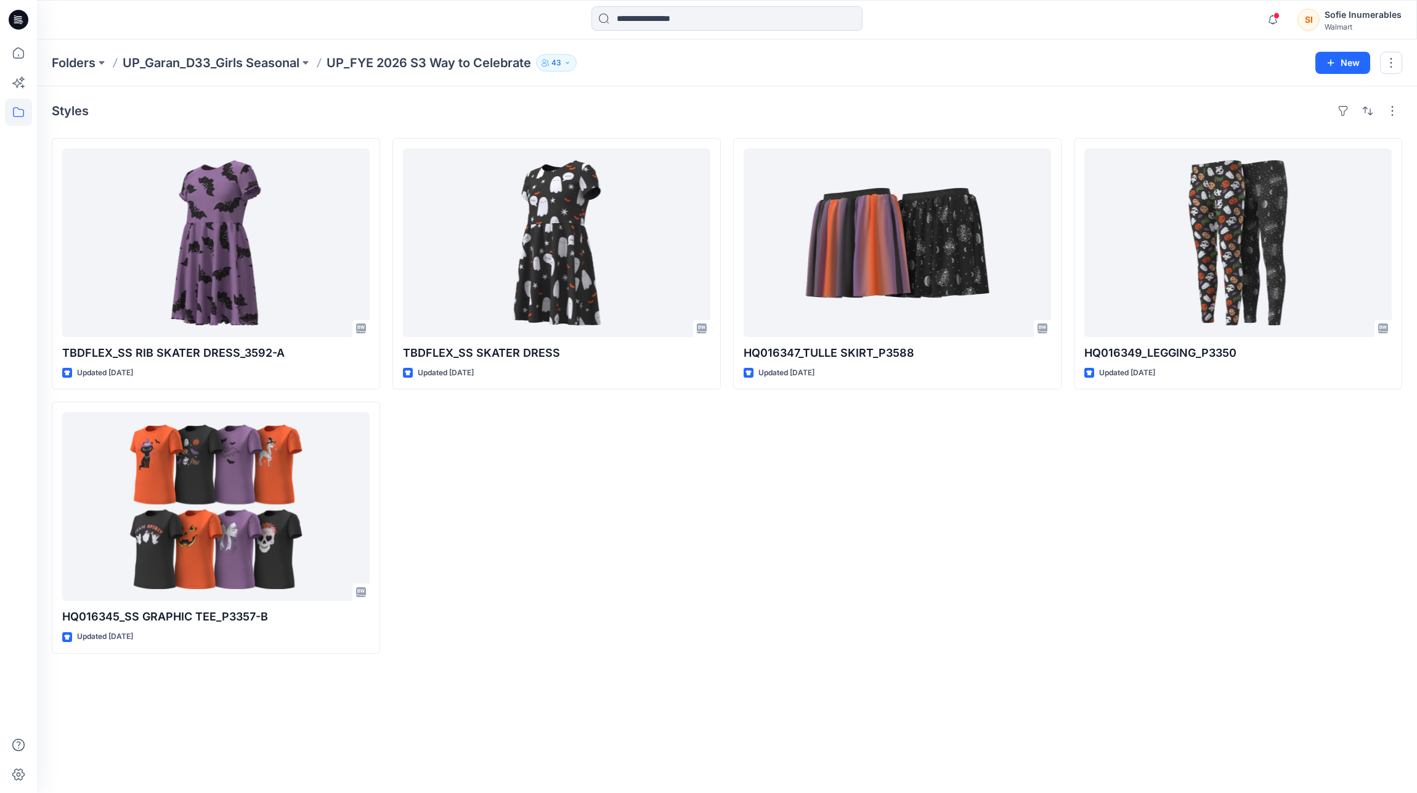
click at [559, 58] on button "43" at bounding box center [556, 62] width 41 height 17
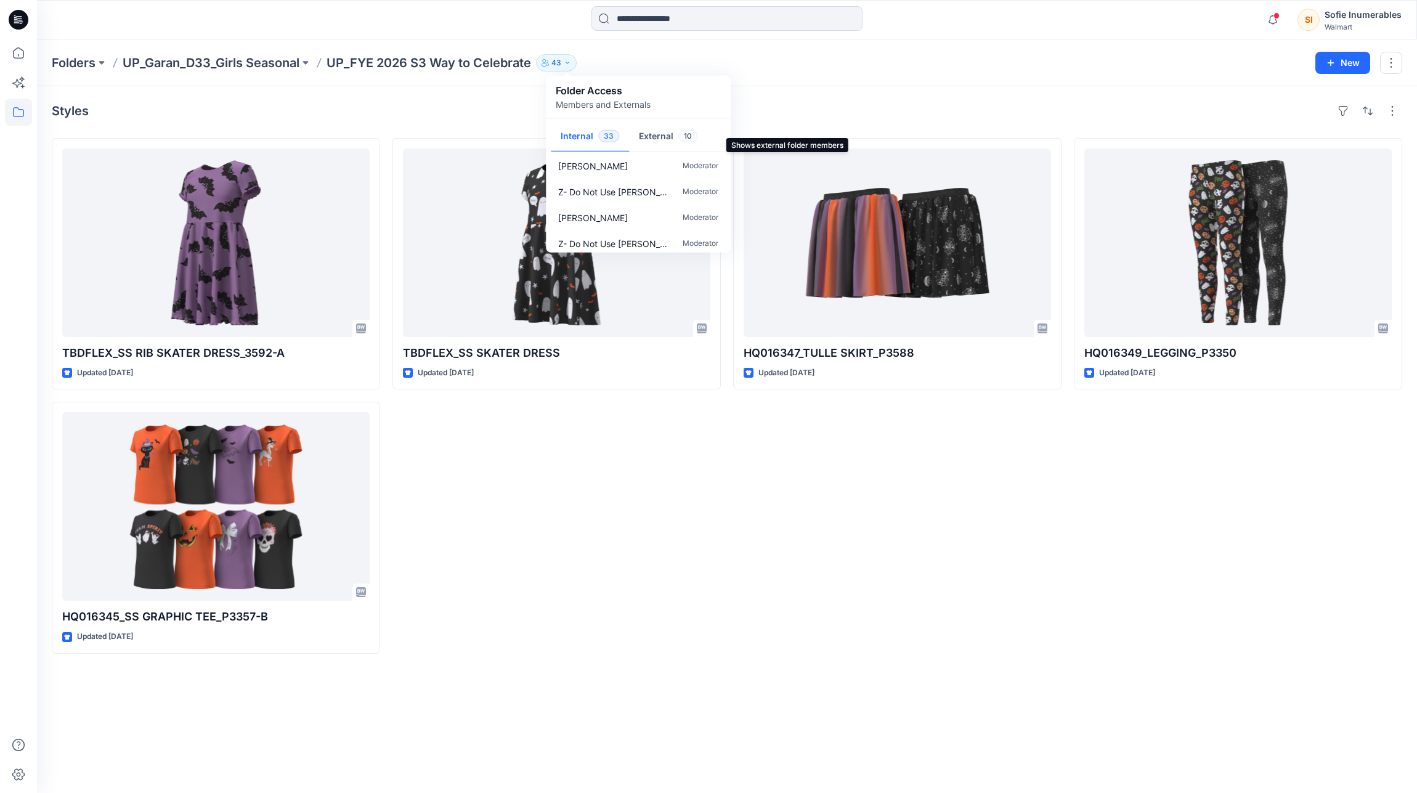
click at [672, 144] on button "External 10" at bounding box center [668, 136] width 78 height 31
click at [312, 111] on div "Styles" at bounding box center [727, 111] width 1351 height 20
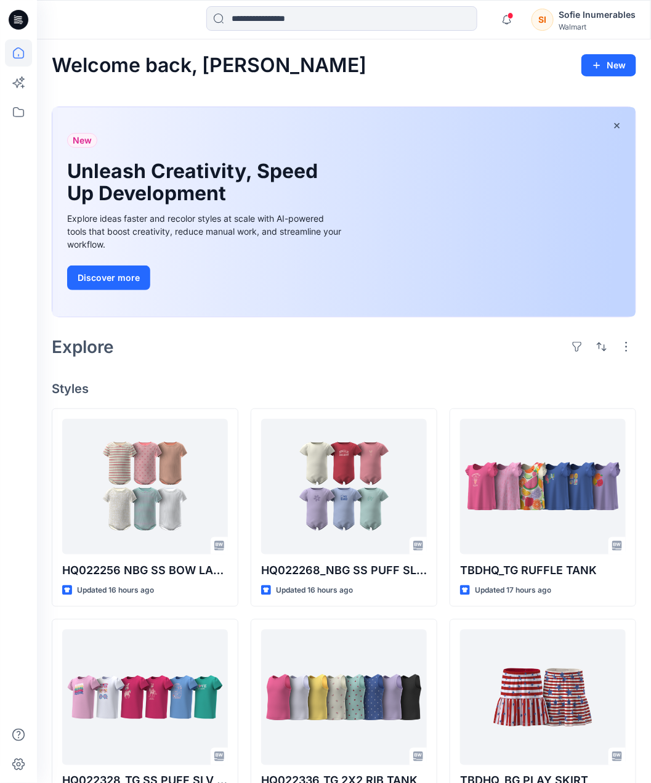
click at [580, 20] on div "Sofie Inumerables" at bounding box center [597, 14] width 77 height 15
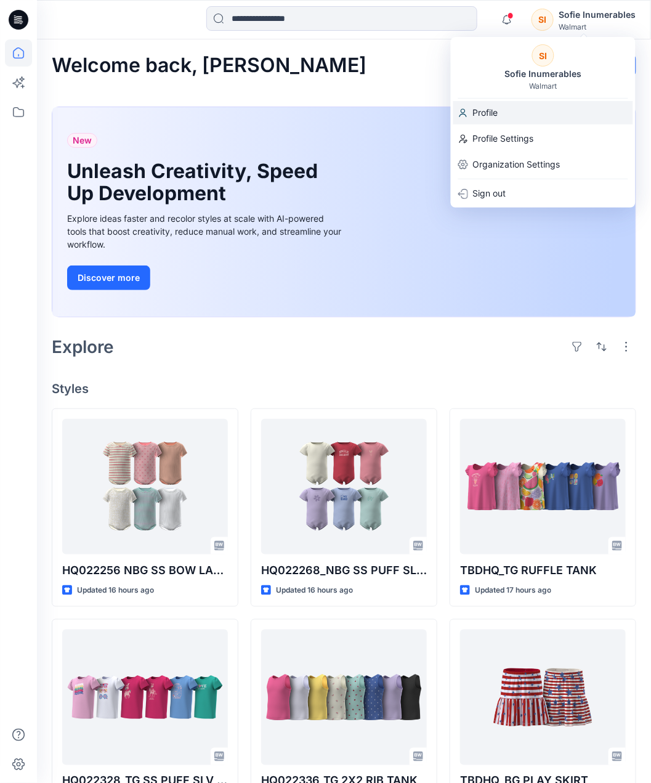
click at [474, 120] on p "Profile" at bounding box center [485, 112] width 25 height 23
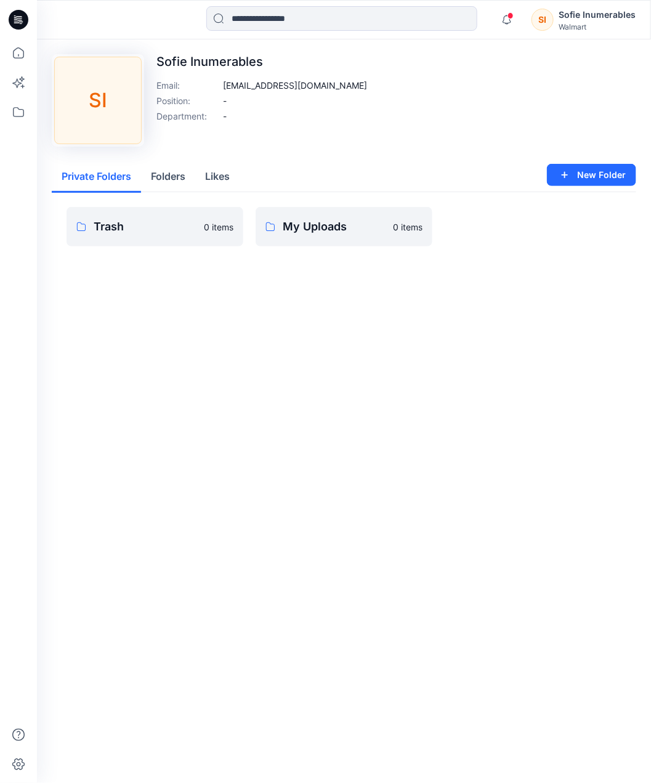
click at [559, 25] on div "SI Sofie Inumerables Walmart" at bounding box center [584, 19] width 104 height 25
